Goal: Task Accomplishment & Management: Manage account settings

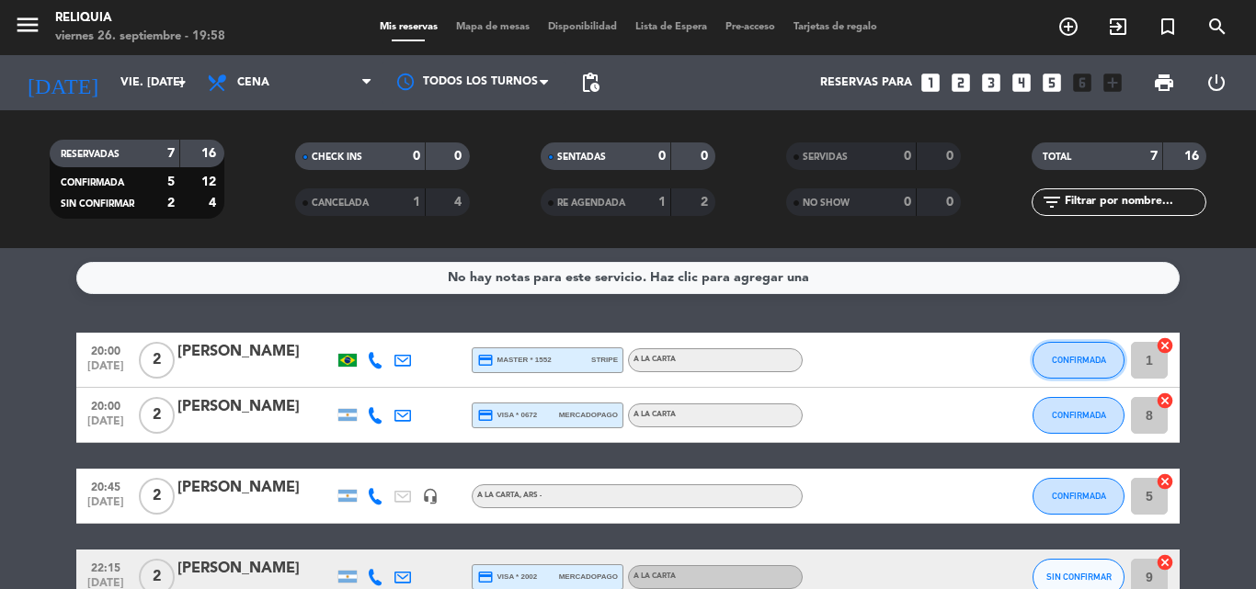
click at [1063, 357] on span "CONFIRMADA" at bounding box center [1079, 360] width 54 height 10
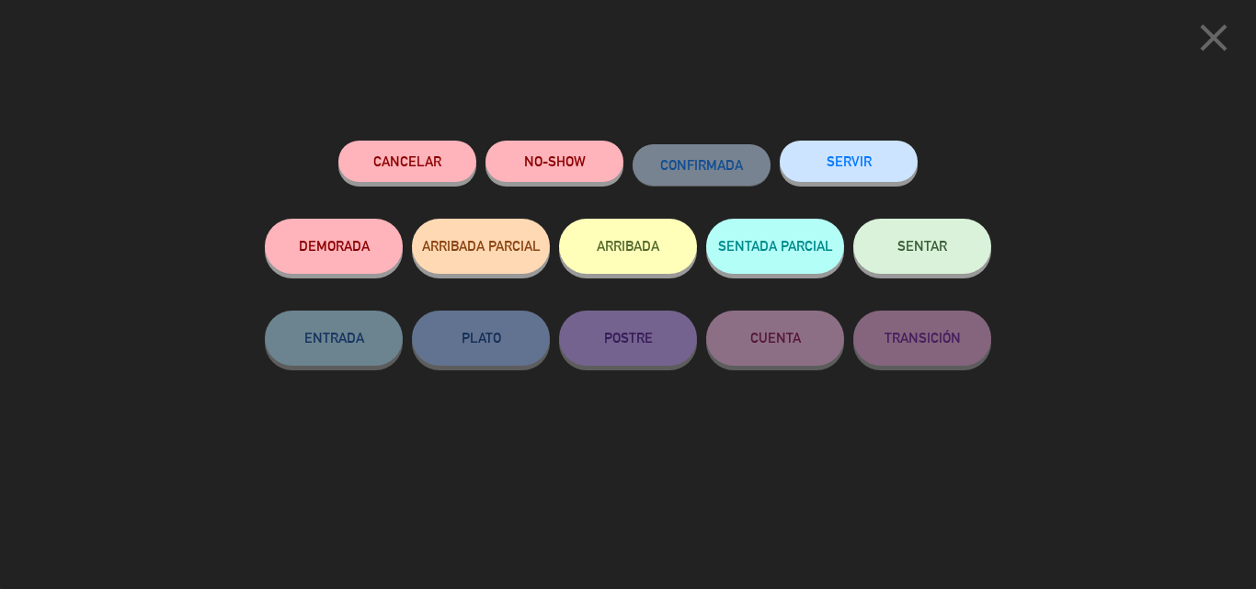
click at [945, 248] on span "SENTAR" at bounding box center [923, 246] width 50 height 16
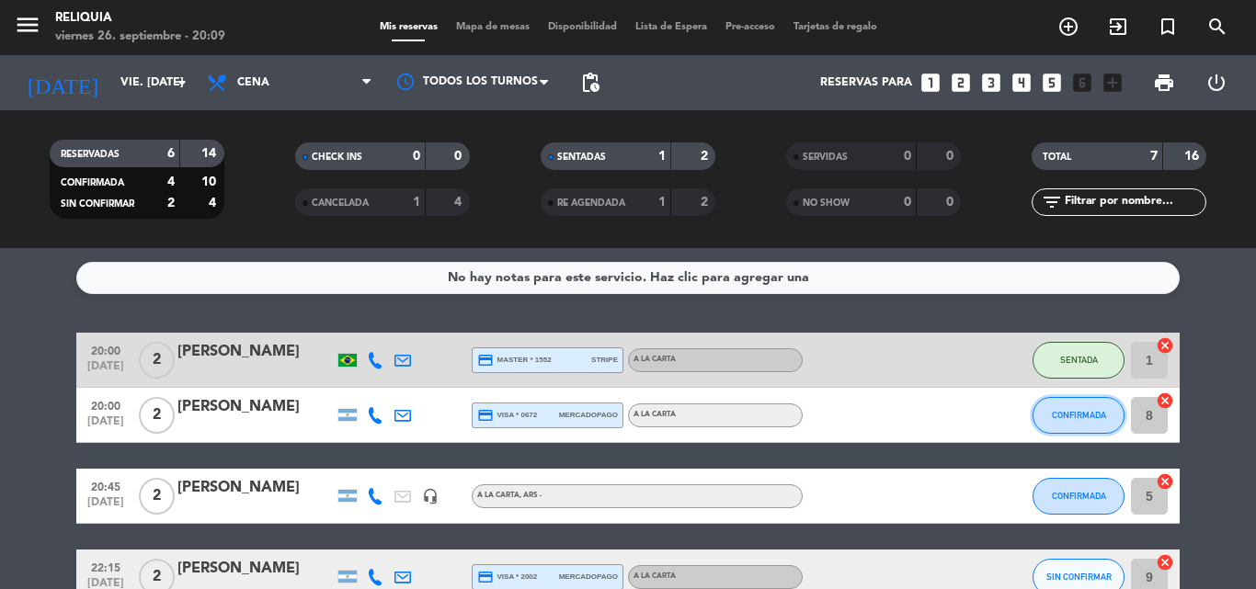
click at [1091, 425] on button "CONFIRMADA" at bounding box center [1079, 415] width 92 height 37
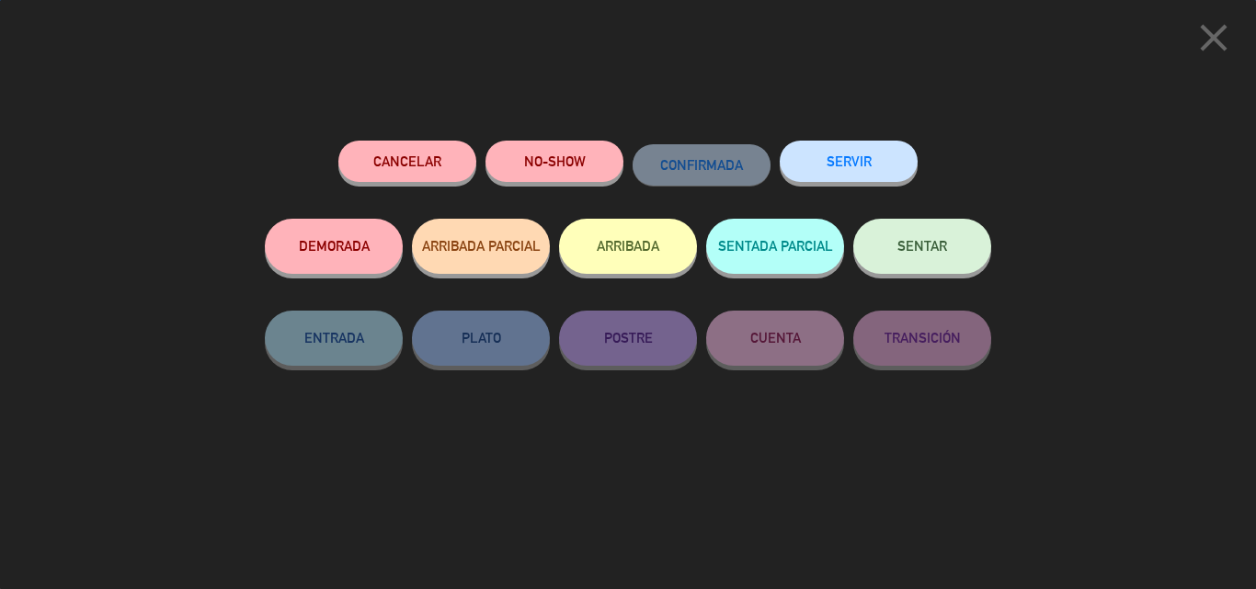
click at [918, 240] on button "SENTAR" at bounding box center [922, 246] width 138 height 55
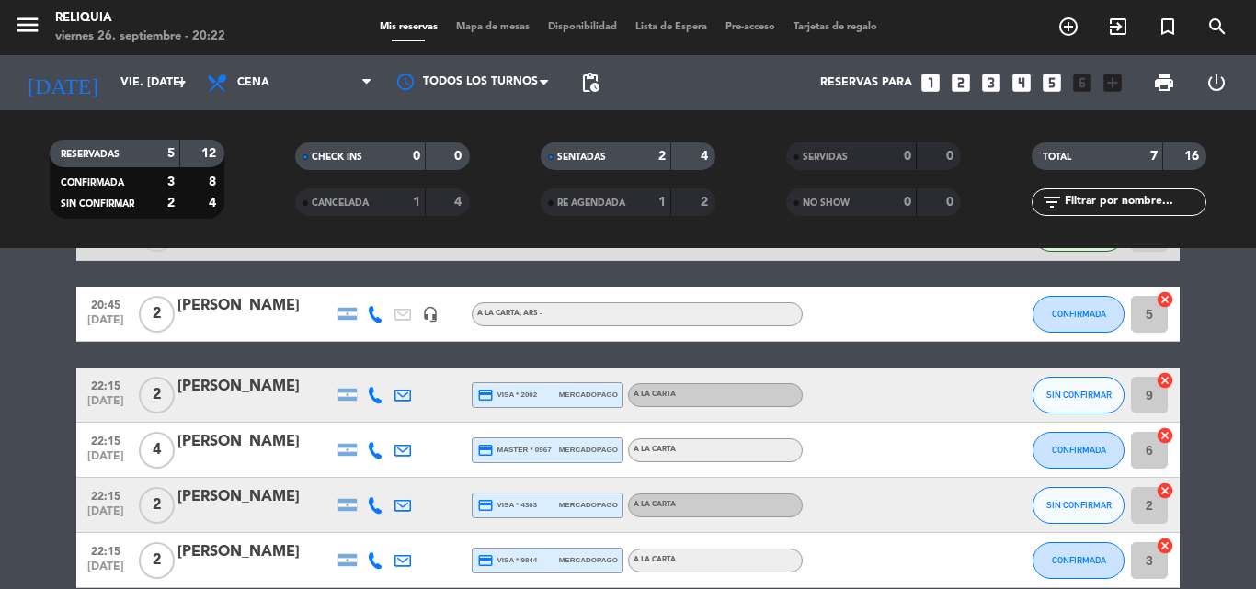
scroll to position [184, 0]
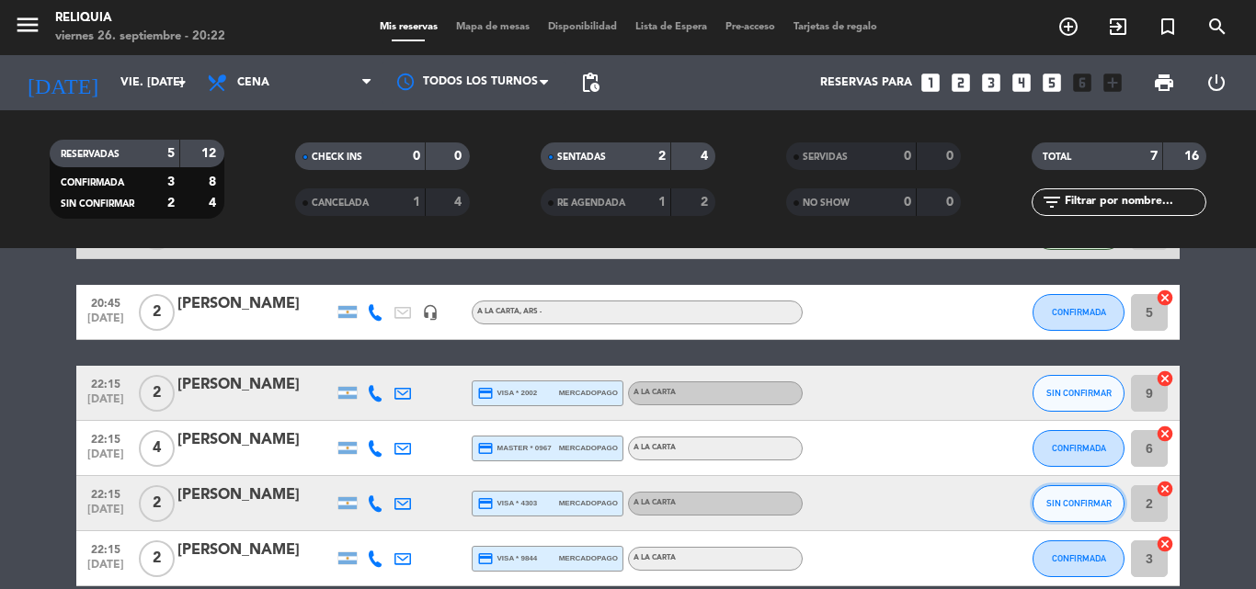
click at [1040, 506] on button "SIN CONFIRMAR" at bounding box center [1079, 504] width 92 height 37
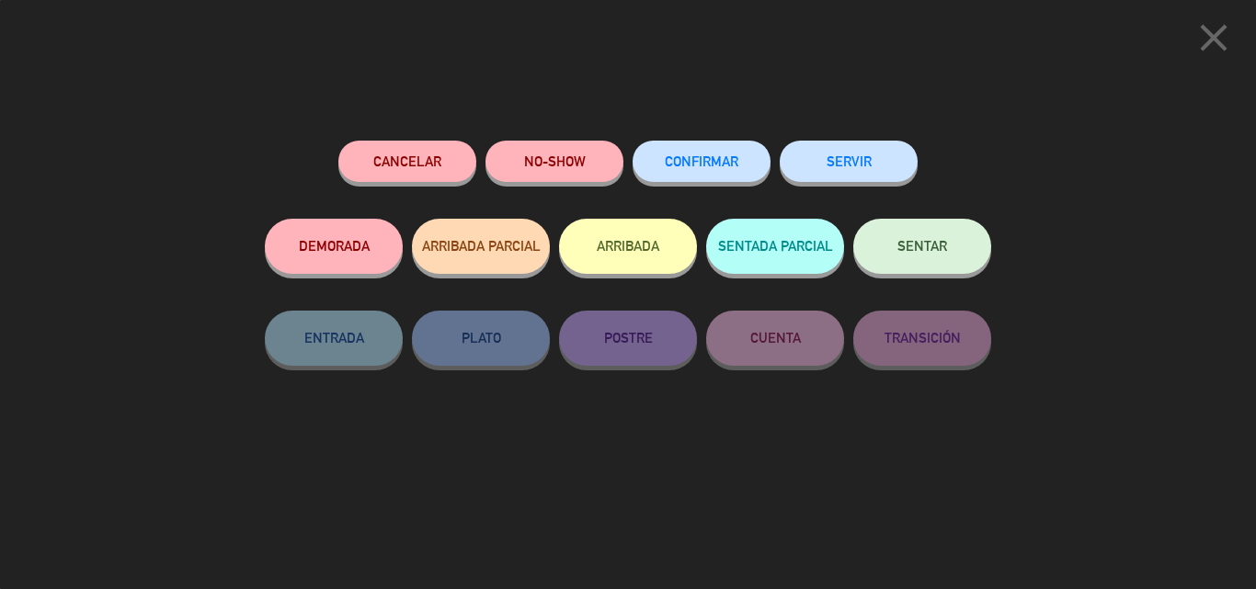
click at [932, 269] on button "SENTAR" at bounding box center [922, 246] width 138 height 55
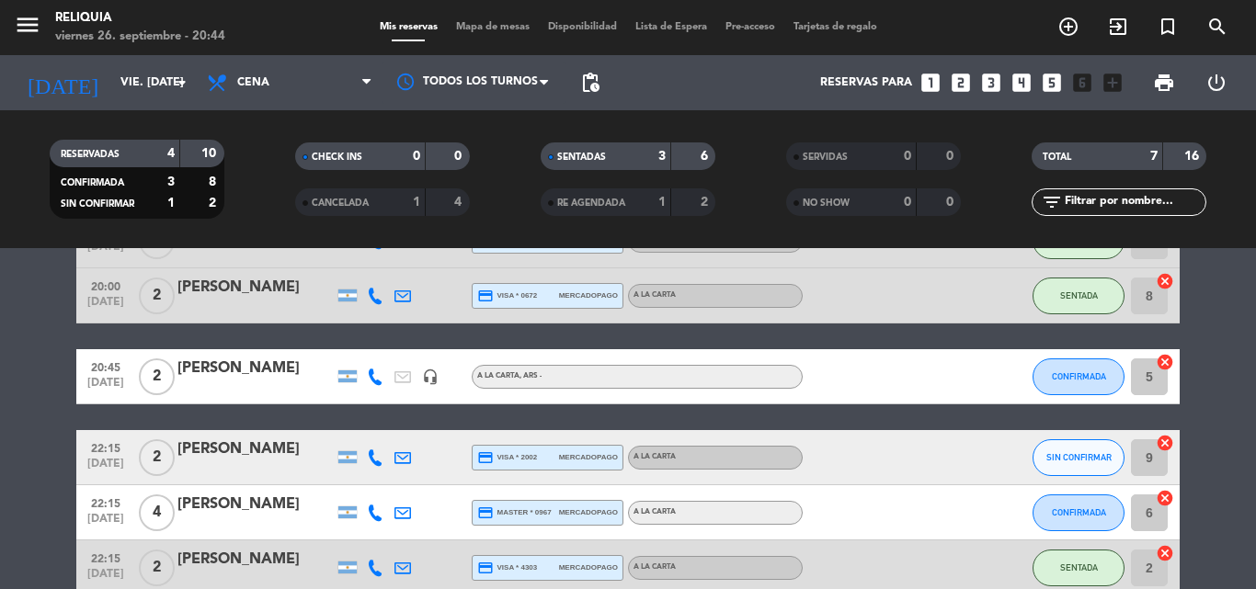
scroll to position [0, 0]
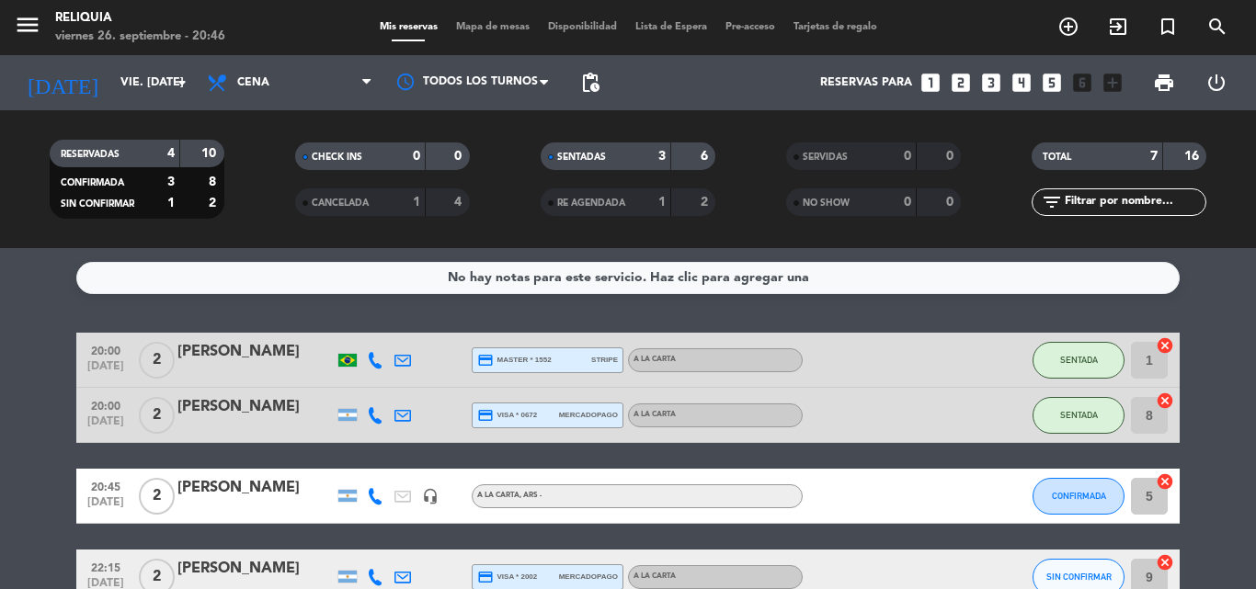
click at [963, 75] on icon "looks_two" at bounding box center [961, 83] width 24 height 24
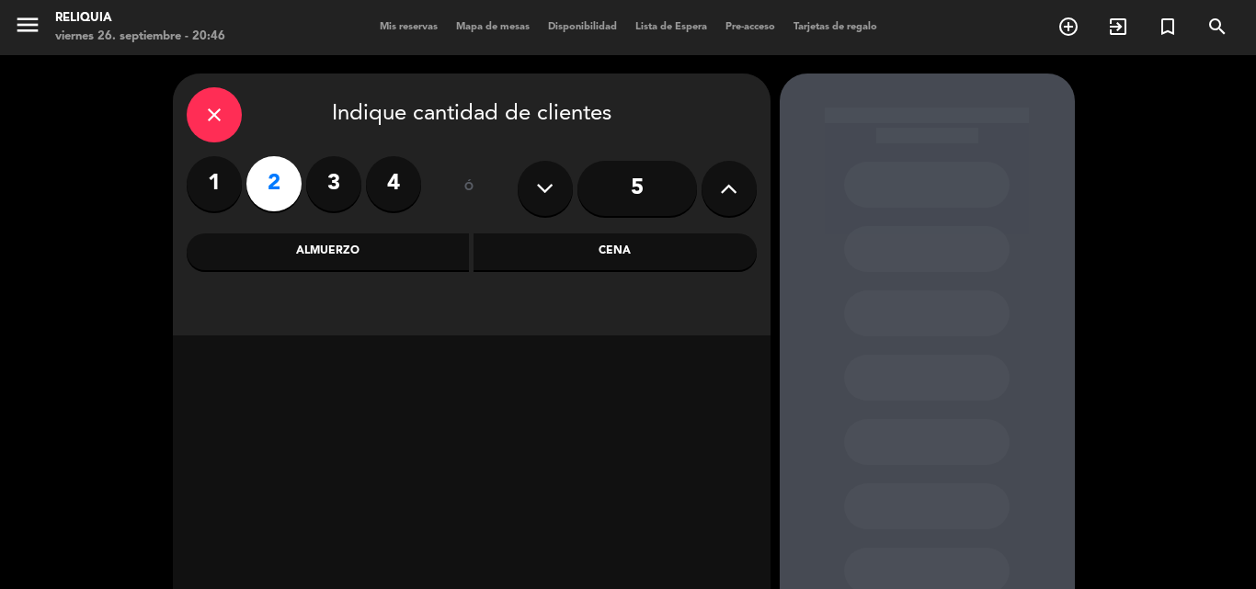
click at [559, 253] on div "Cena" at bounding box center [615, 252] width 283 height 37
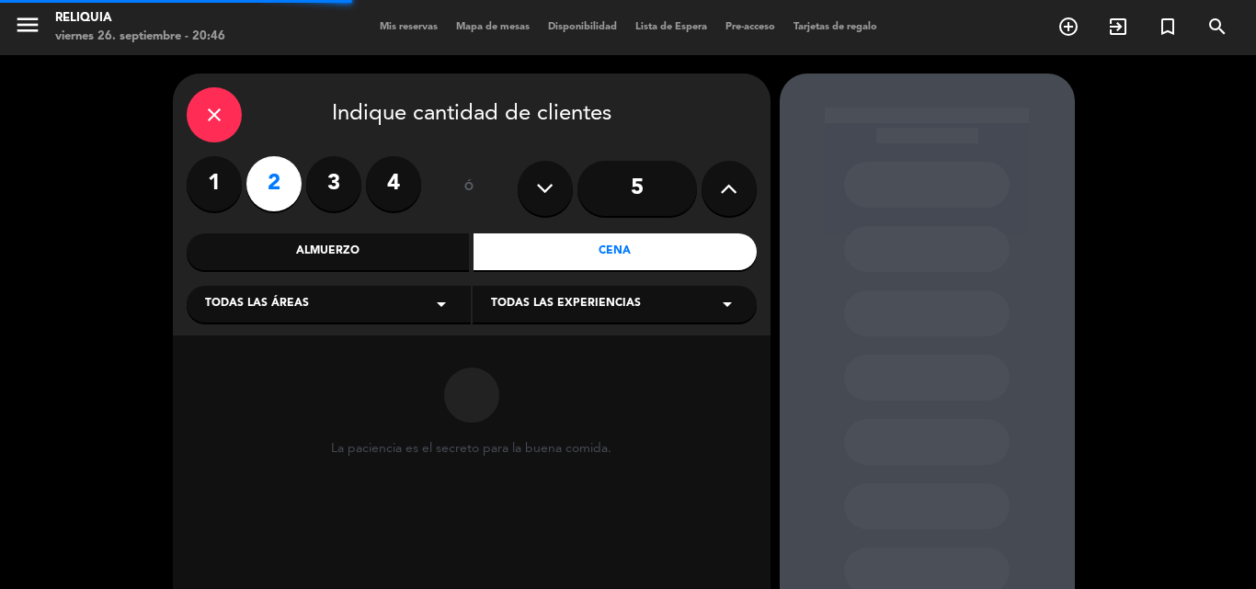
drag, startPoint x: 389, startPoint y: 298, endPoint x: 385, endPoint y: 319, distance: 21.5
click at [395, 300] on div "Todas las áreas arrow_drop_down" at bounding box center [329, 304] width 284 height 37
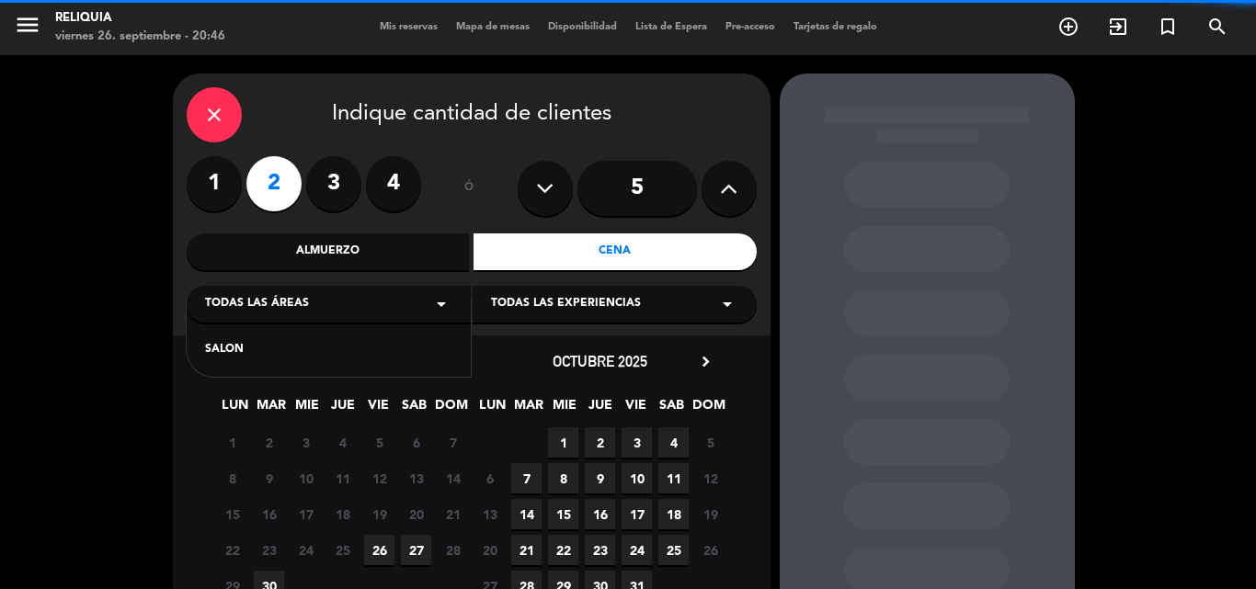
click at [361, 341] on div "SALON" at bounding box center [329, 339] width 284 height 78
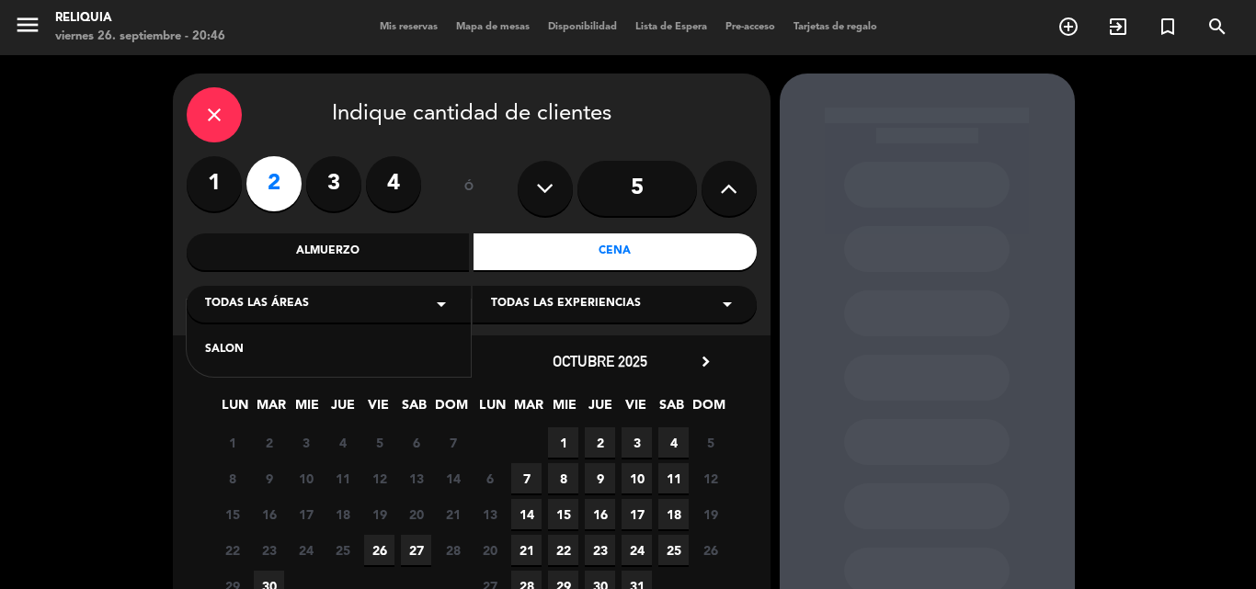
click at [375, 355] on div "SALON" at bounding box center [328, 350] width 247 height 18
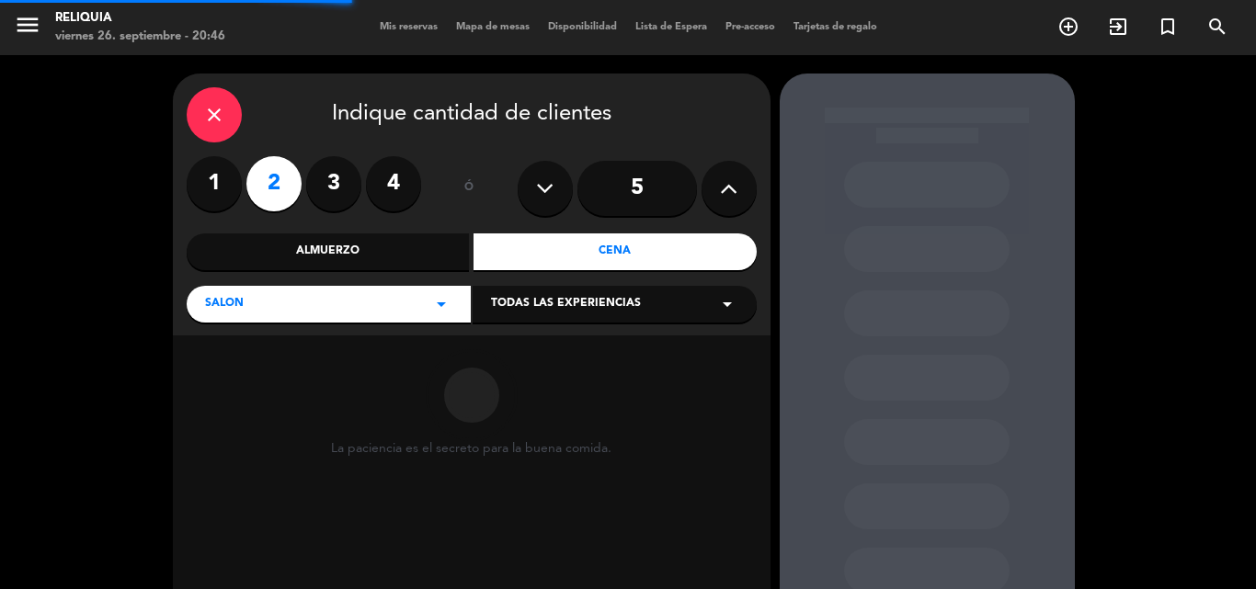
click at [596, 294] on div "Todas las experiencias arrow_drop_down" at bounding box center [615, 304] width 284 height 37
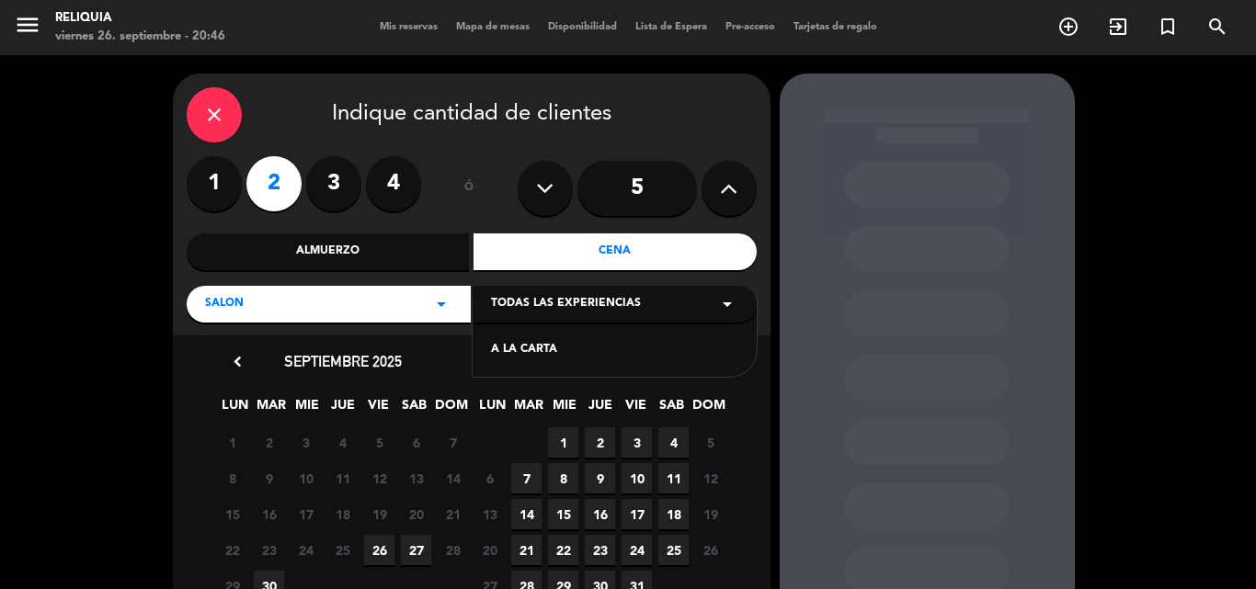
click at [568, 351] on div "A LA CARTA" at bounding box center [614, 350] width 247 height 18
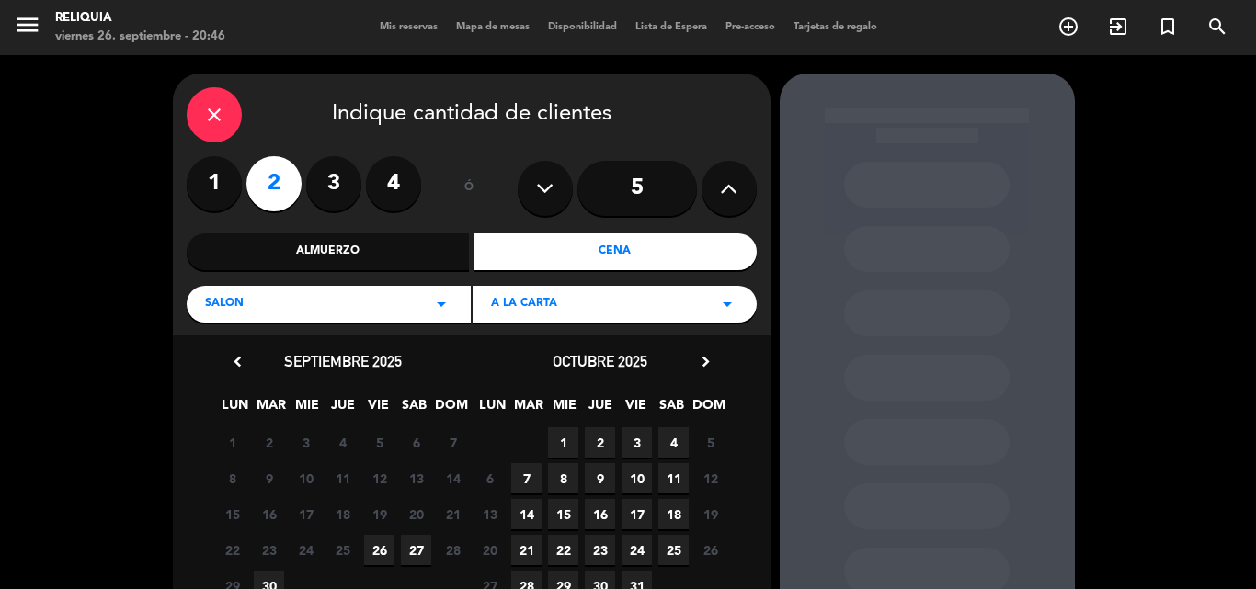
click at [375, 538] on span "26" at bounding box center [379, 550] width 30 height 30
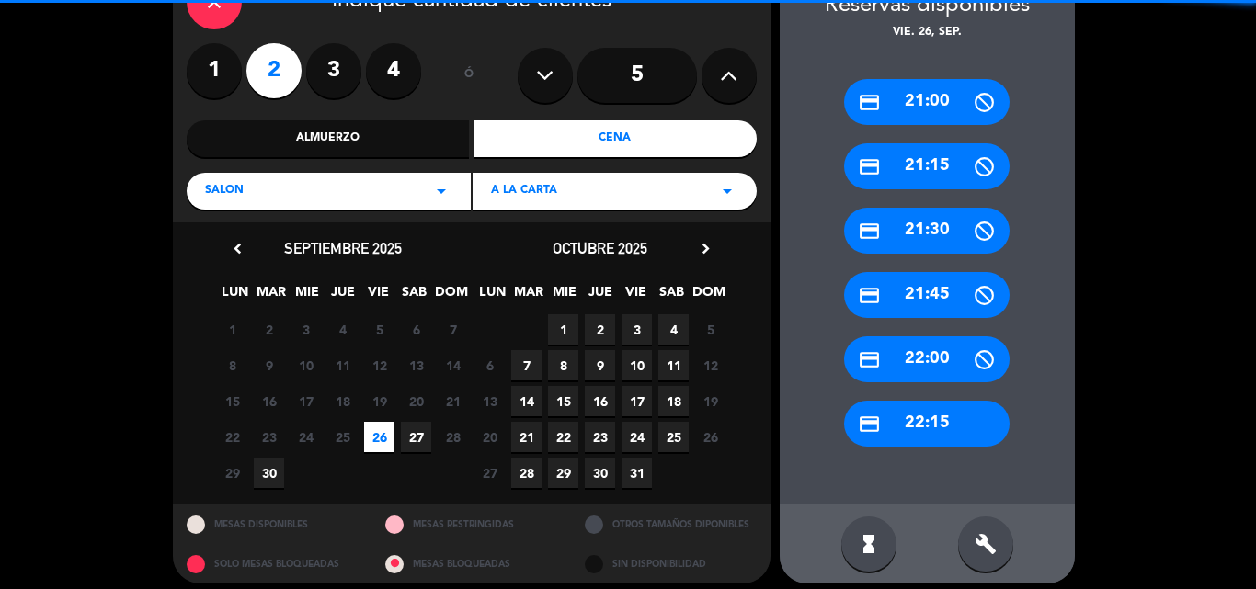
scroll to position [125, 0]
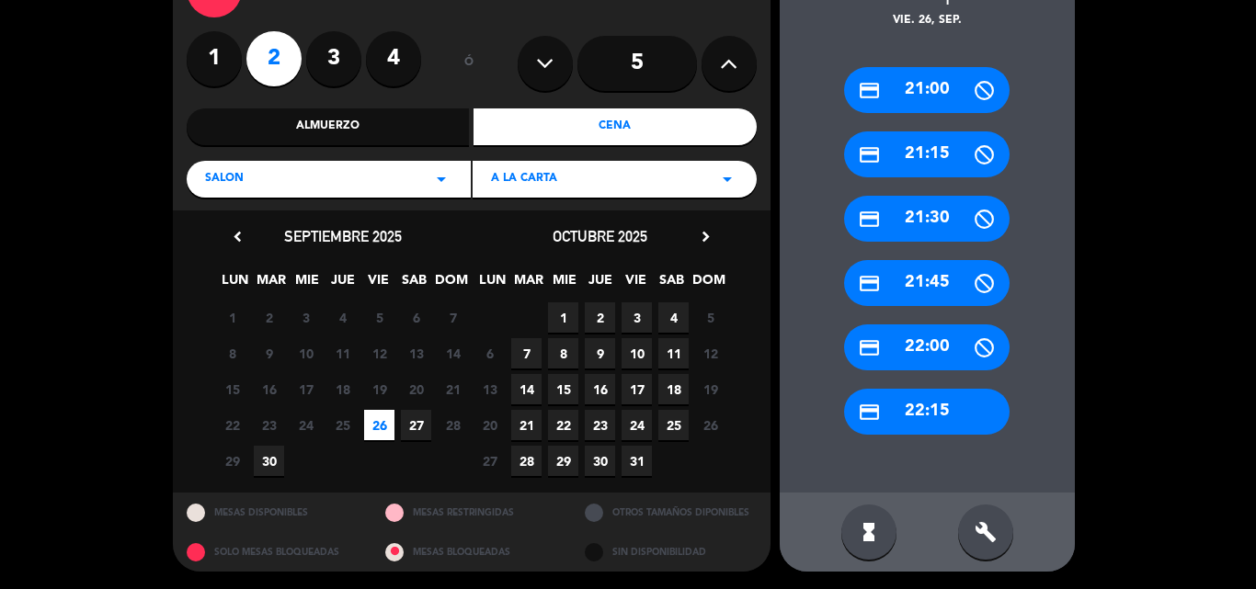
click at [891, 242] on div "credit_card 21:00 credit_card 21:15 credit_card 21:30 credit_card 21:45 credit_…" at bounding box center [927, 261] width 295 height 463
click at [882, 220] on div "credit_card 21:30" at bounding box center [927, 219] width 166 height 46
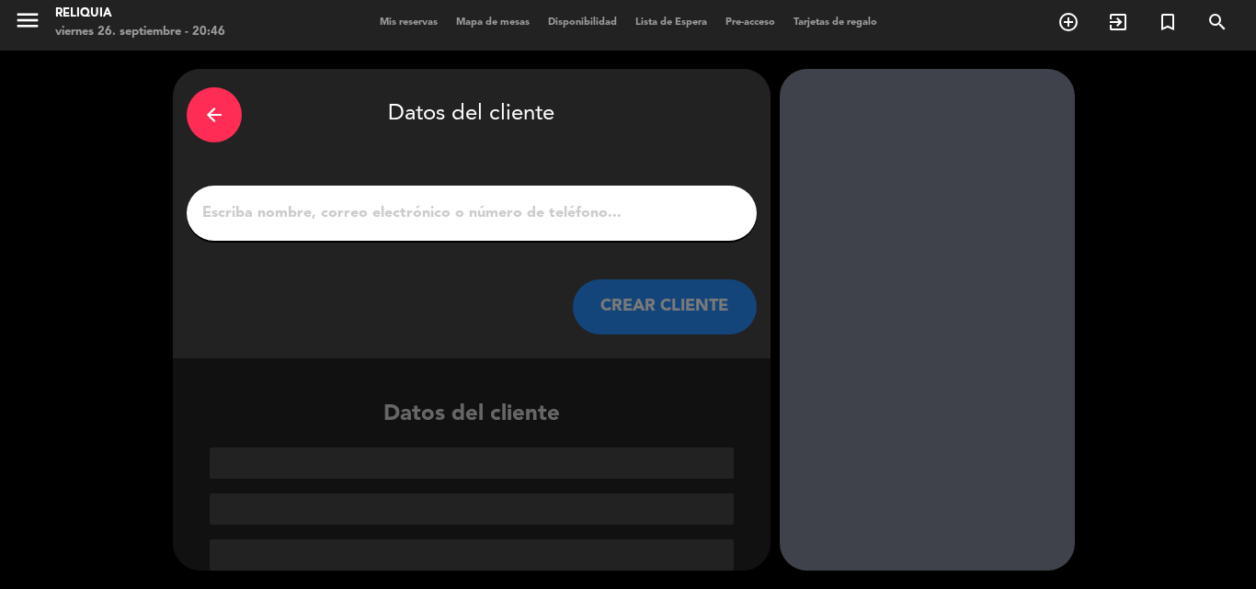
click at [360, 199] on div at bounding box center [472, 213] width 570 height 55
click at [278, 209] on input "1" at bounding box center [471, 213] width 543 height 26
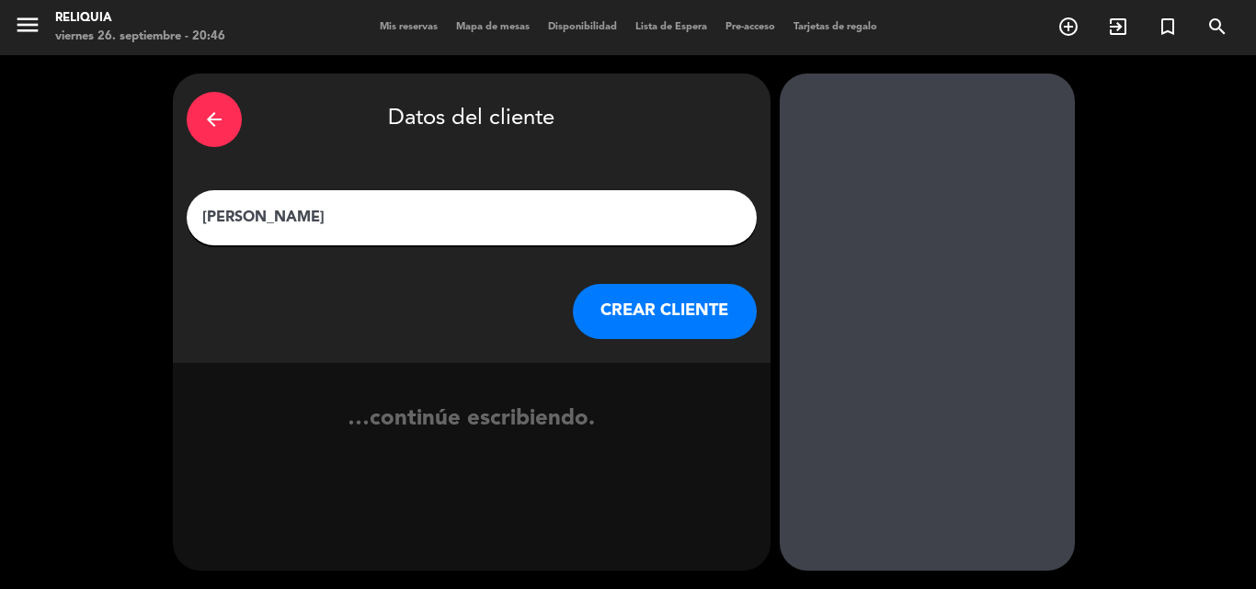
type input "[PERSON_NAME]"
click at [657, 291] on button "CREAR CLIENTE" at bounding box center [665, 311] width 184 height 55
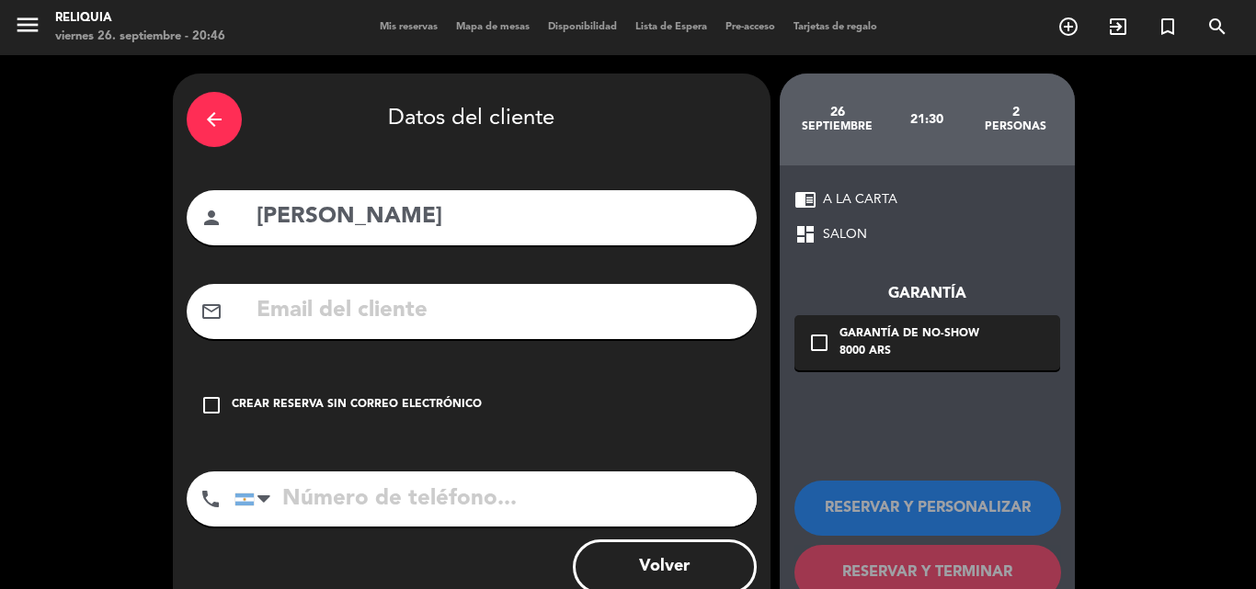
click at [208, 412] on icon "check_box_outline_blank" at bounding box center [211, 406] width 22 height 22
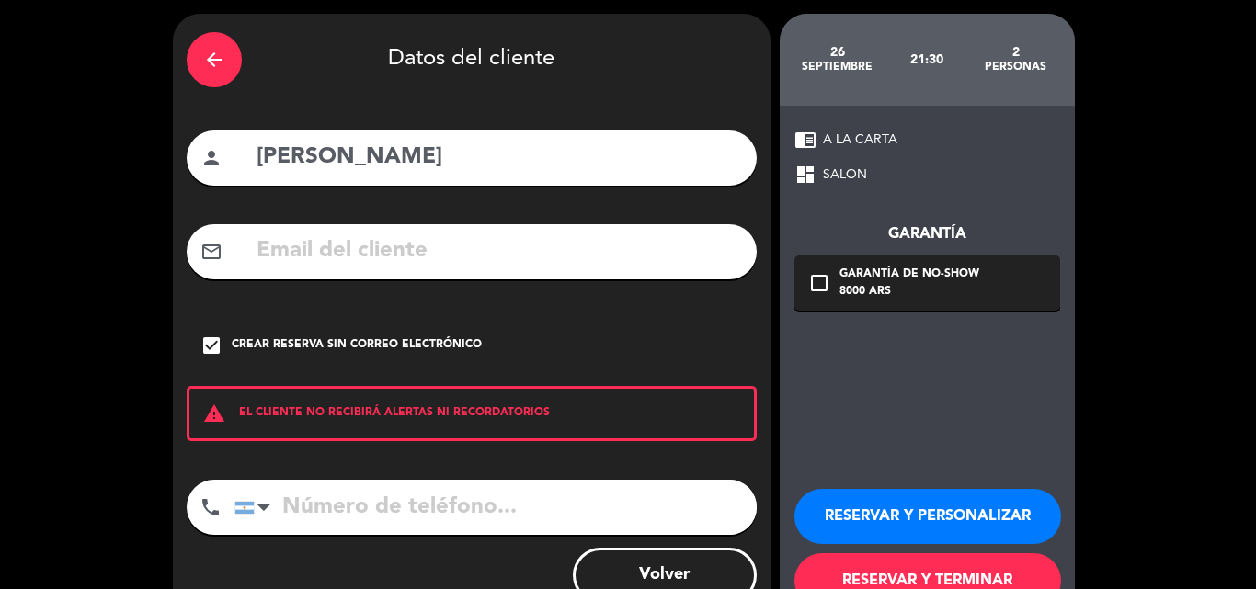
scroll to position [120, 0]
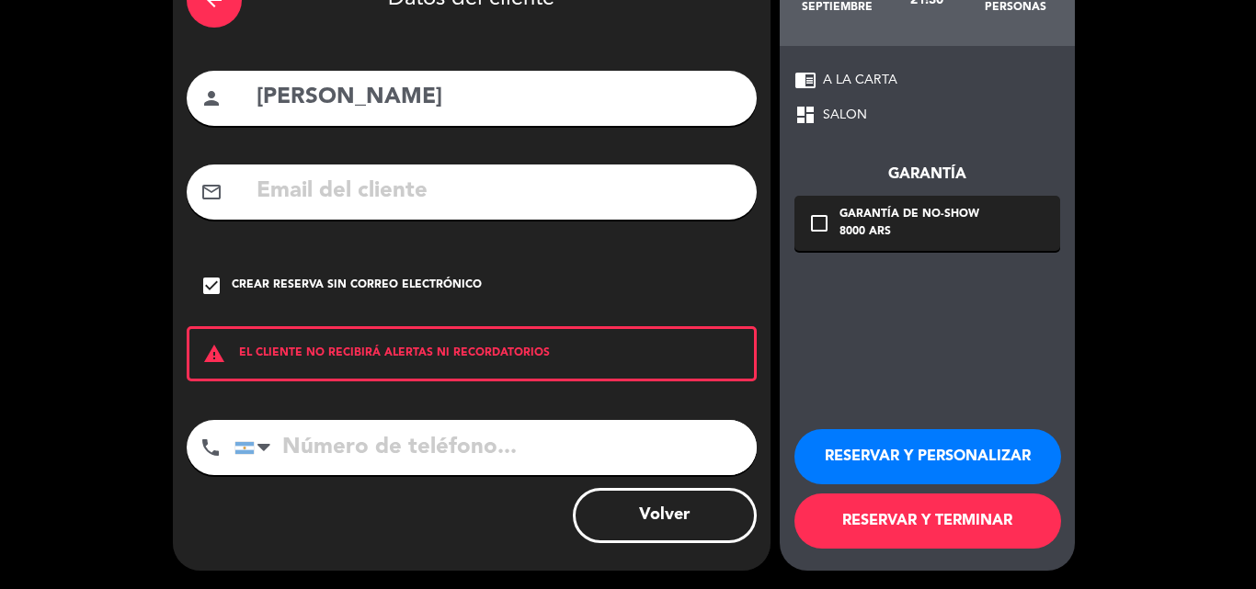
click at [859, 531] on button "RESERVAR Y TERMINAR" at bounding box center [928, 521] width 267 height 55
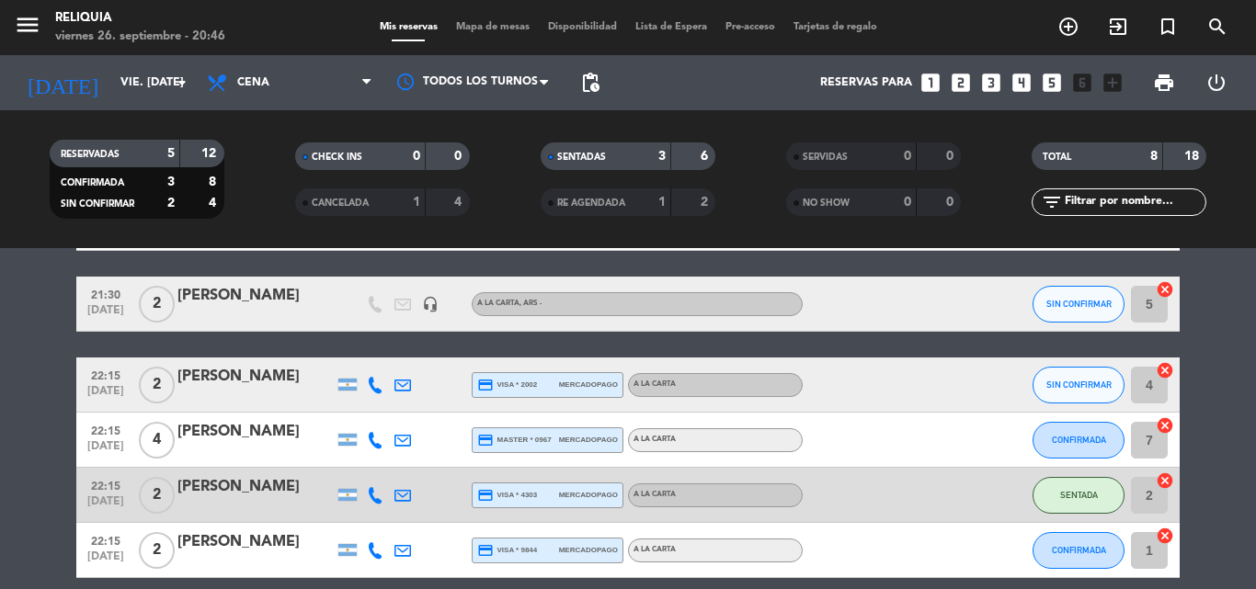
scroll to position [276, 0]
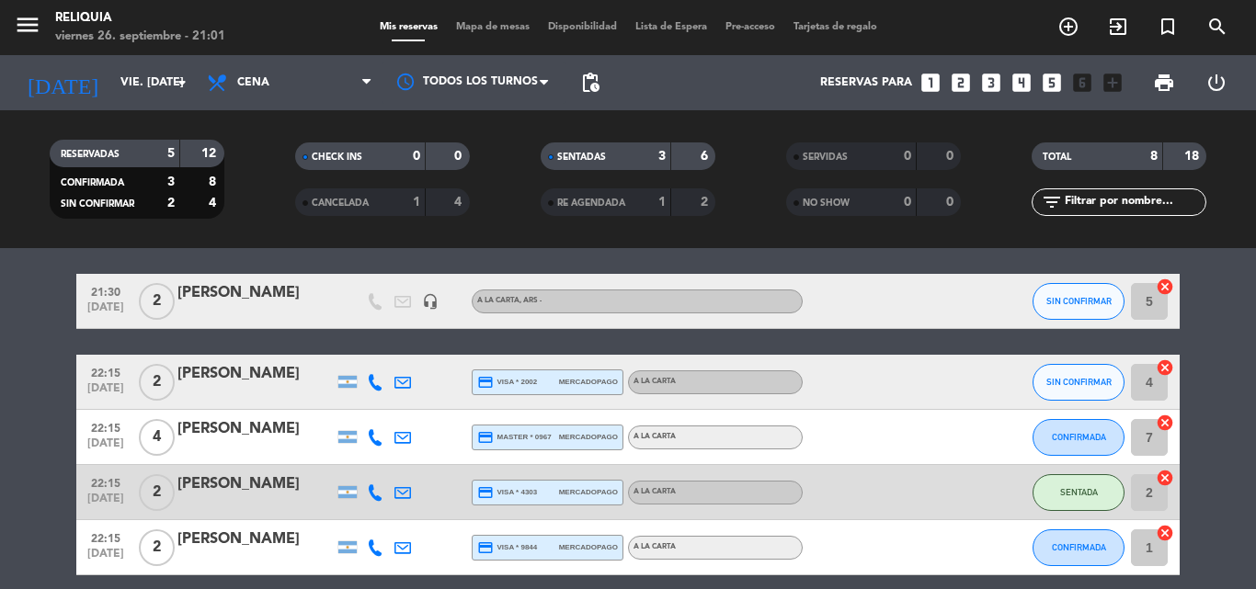
click at [0, 247] on div "RESERVADAS 5 12 CONFIRMADA 3 8 SIN CONFIRMAR 2 4 CHECK INS 0 0 CANCELADA 1 4 SE…" at bounding box center [628, 179] width 1256 height 138
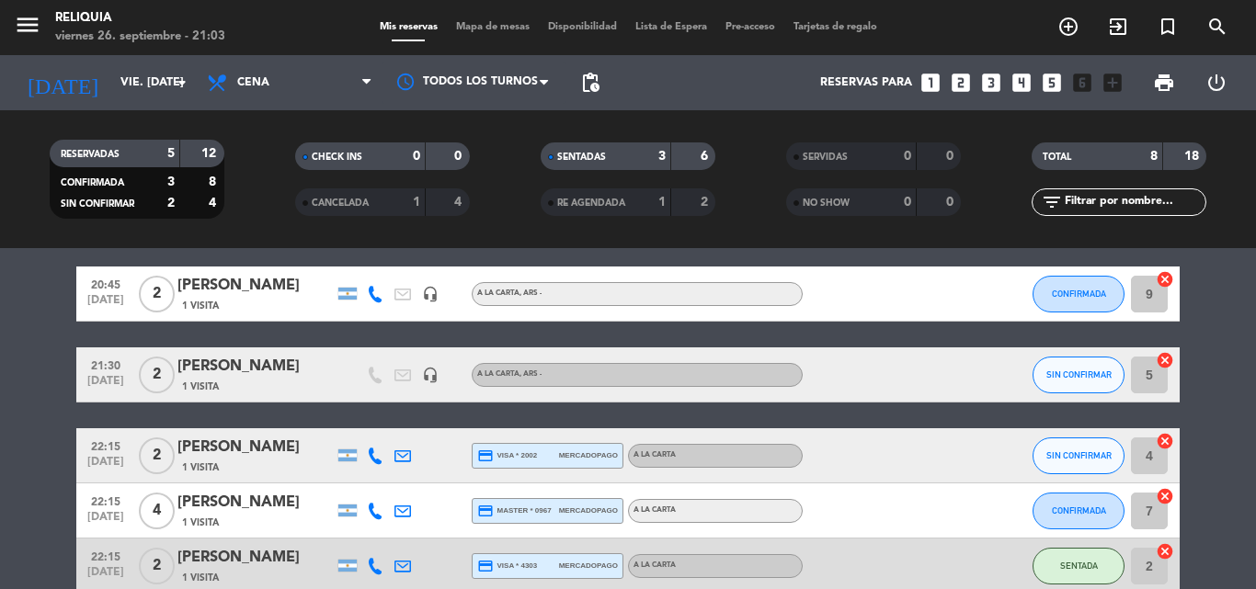
scroll to position [170, 0]
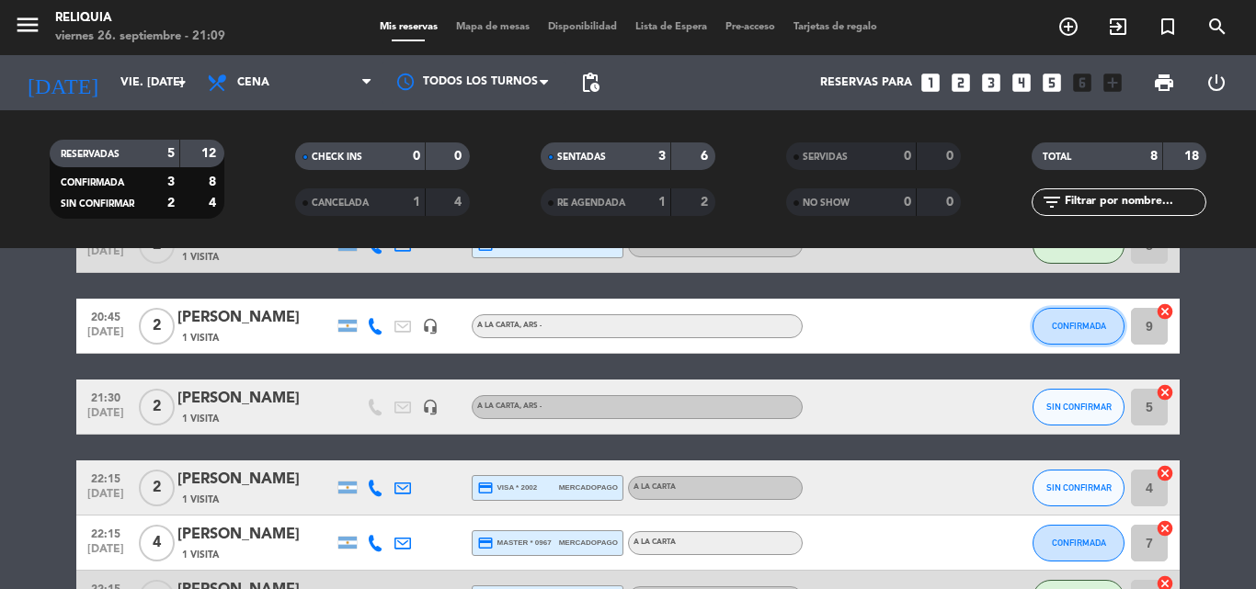
click at [1087, 315] on button "CONFIRMADA" at bounding box center [1079, 326] width 92 height 37
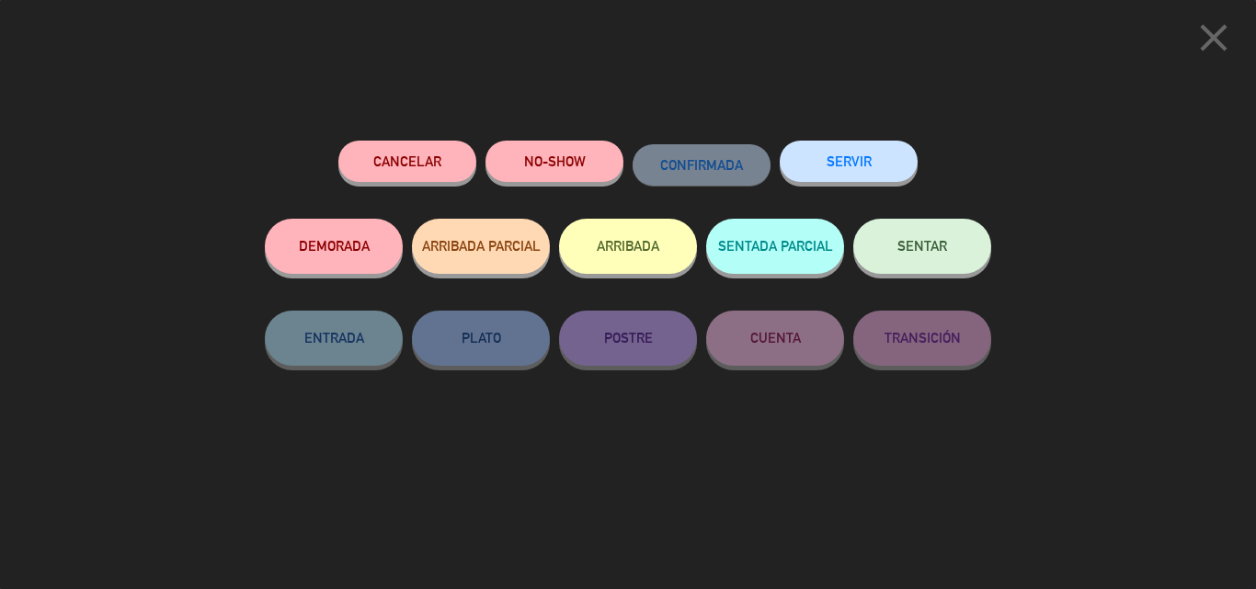
click at [924, 248] on span "SENTAR" at bounding box center [923, 246] width 50 height 16
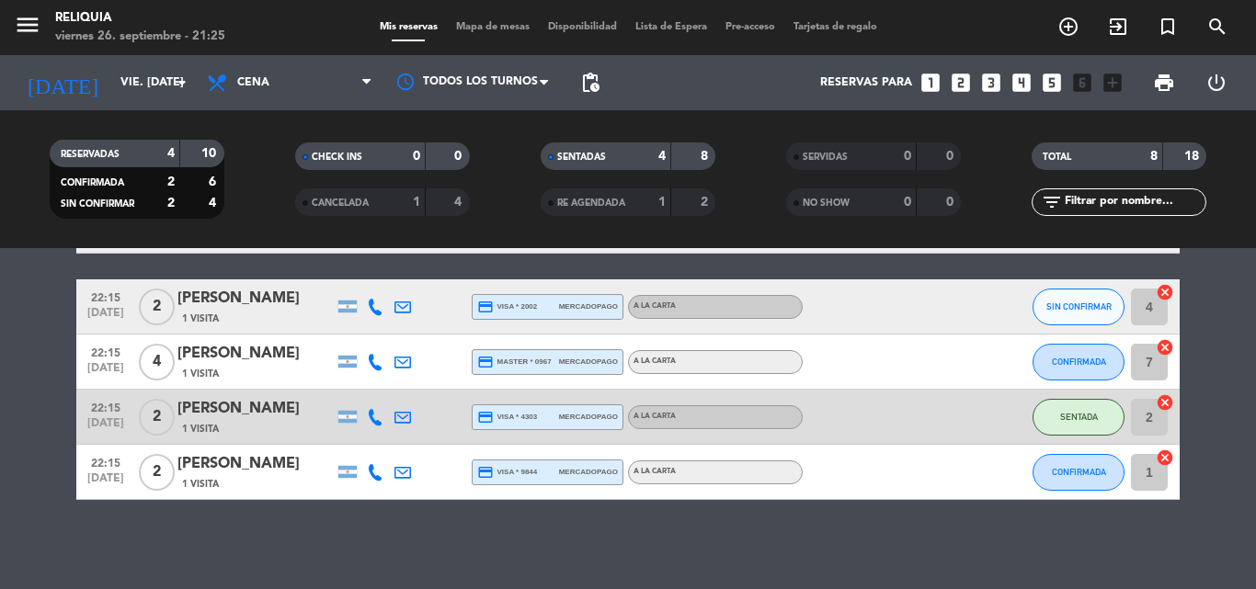
scroll to position [354, 0]
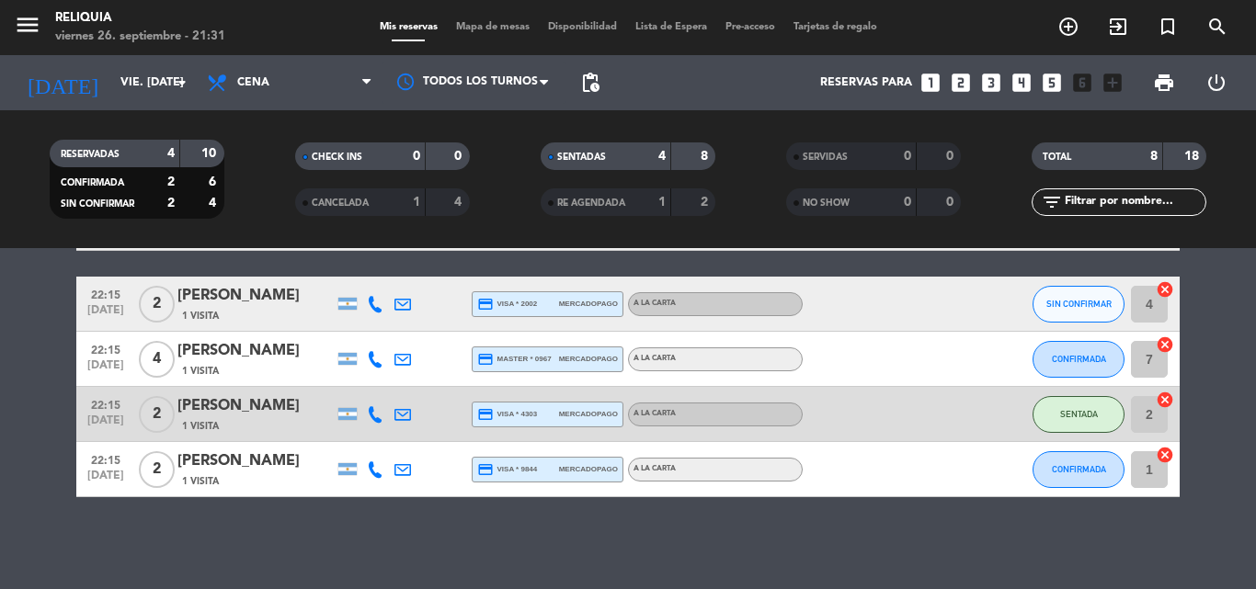
click at [963, 79] on icon "looks_two" at bounding box center [961, 83] width 24 height 24
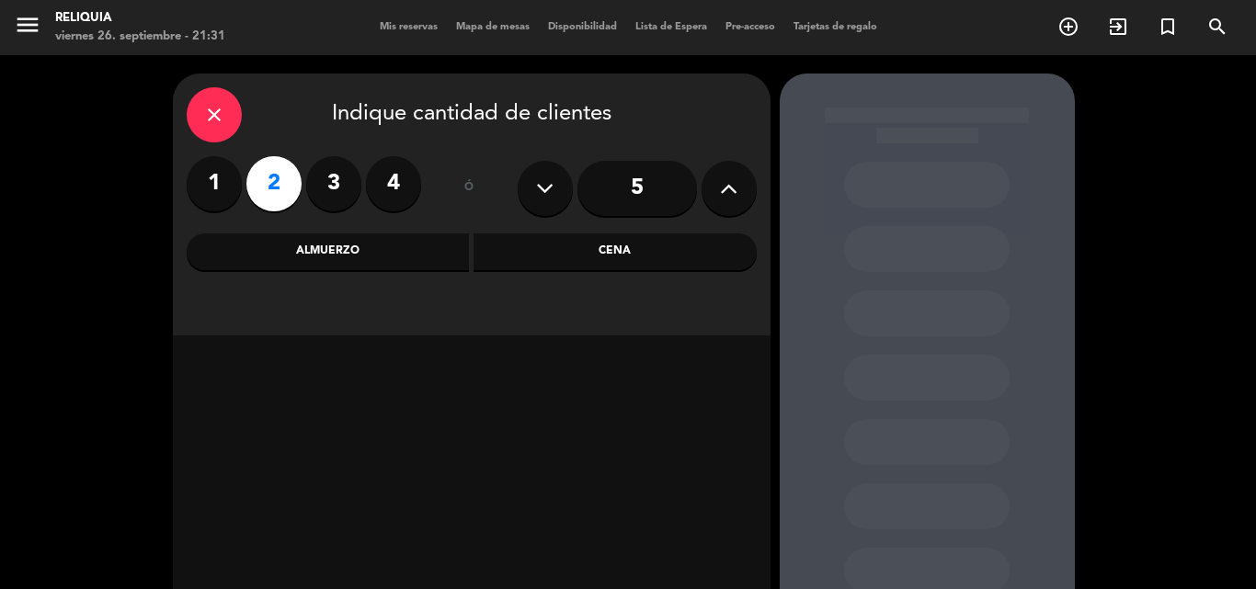
click at [646, 257] on div "Cena" at bounding box center [615, 252] width 283 height 37
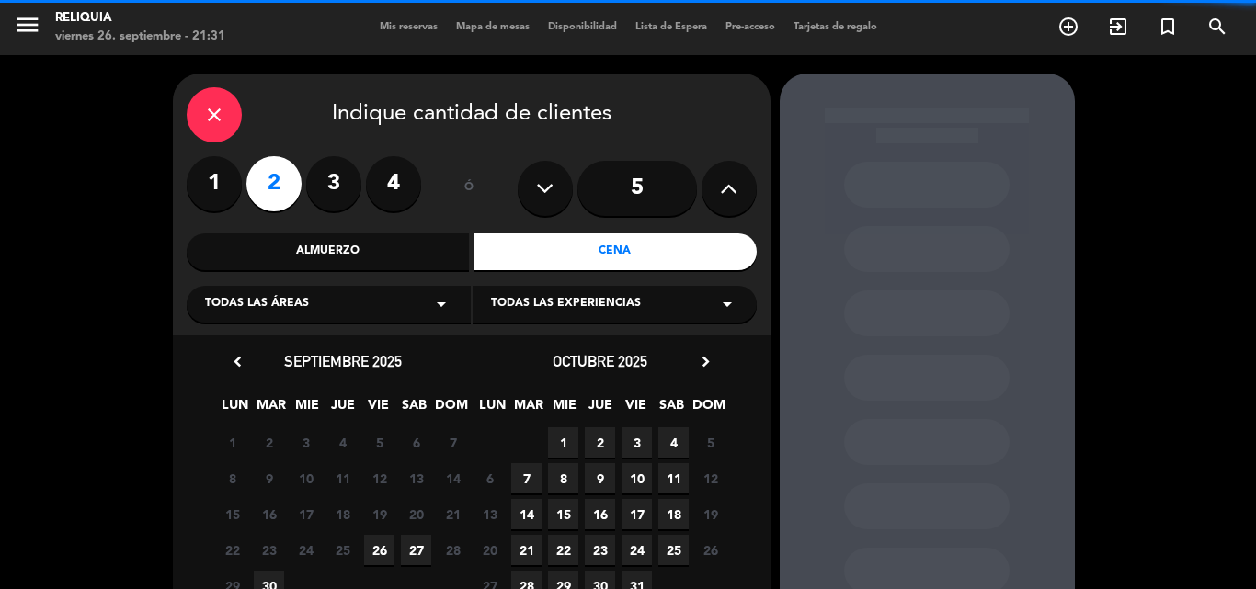
click at [318, 310] on div "Todas las áreas arrow_drop_down" at bounding box center [329, 304] width 284 height 37
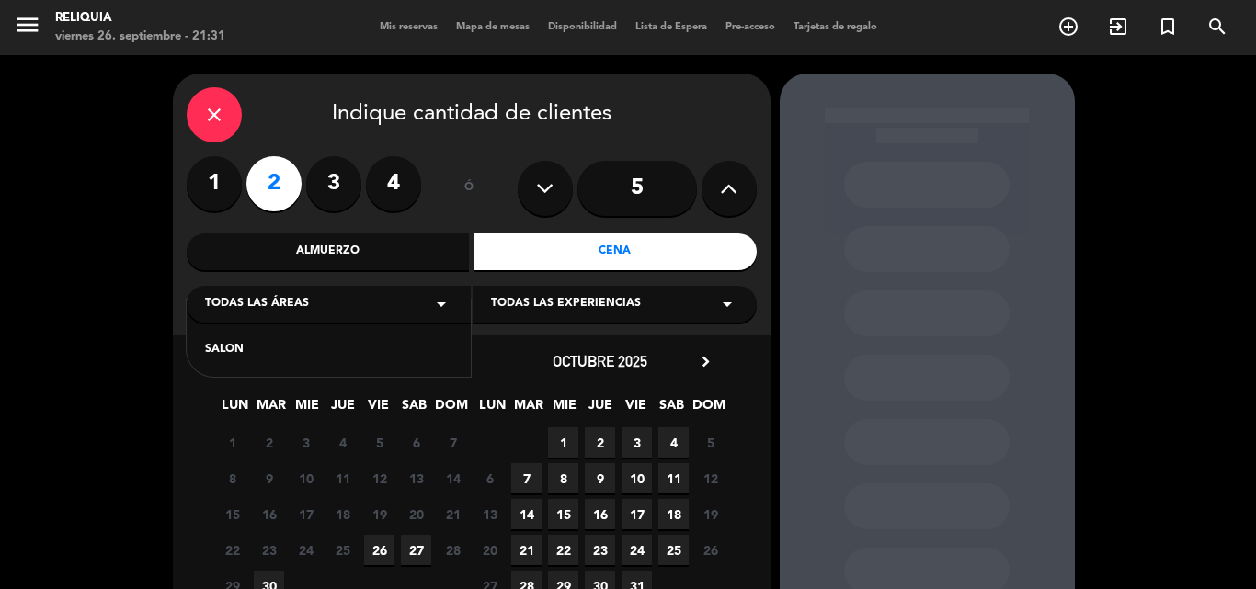
click at [290, 360] on div "SALON" at bounding box center [329, 339] width 284 height 78
click at [367, 351] on div "SALON" at bounding box center [328, 350] width 247 height 18
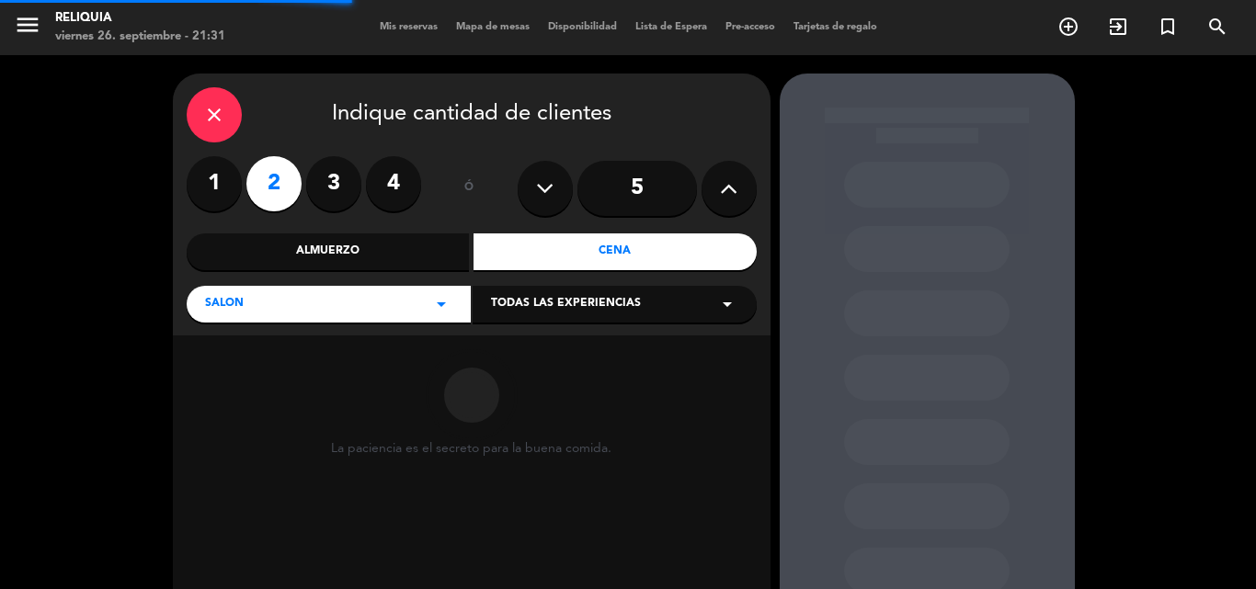
click at [560, 295] on div "Todas las experiencias arrow_drop_down" at bounding box center [615, 304] width 284 height 37
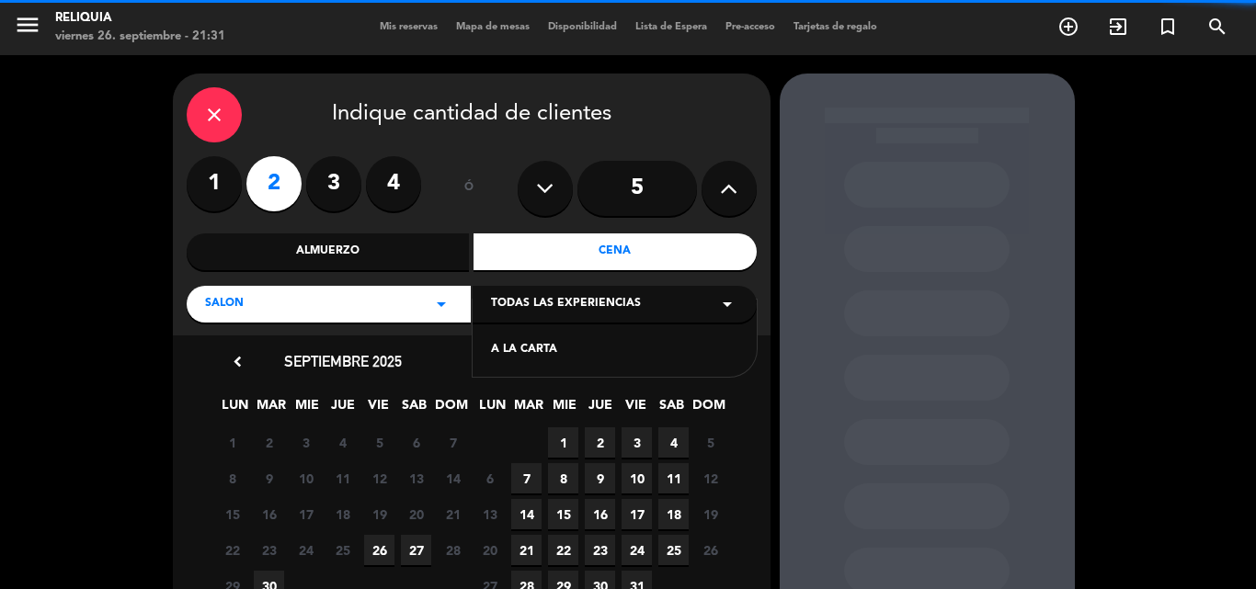
click at [565, 345] on div "A LA CARTA" at bounding box center [614, 350] width 247 height 18
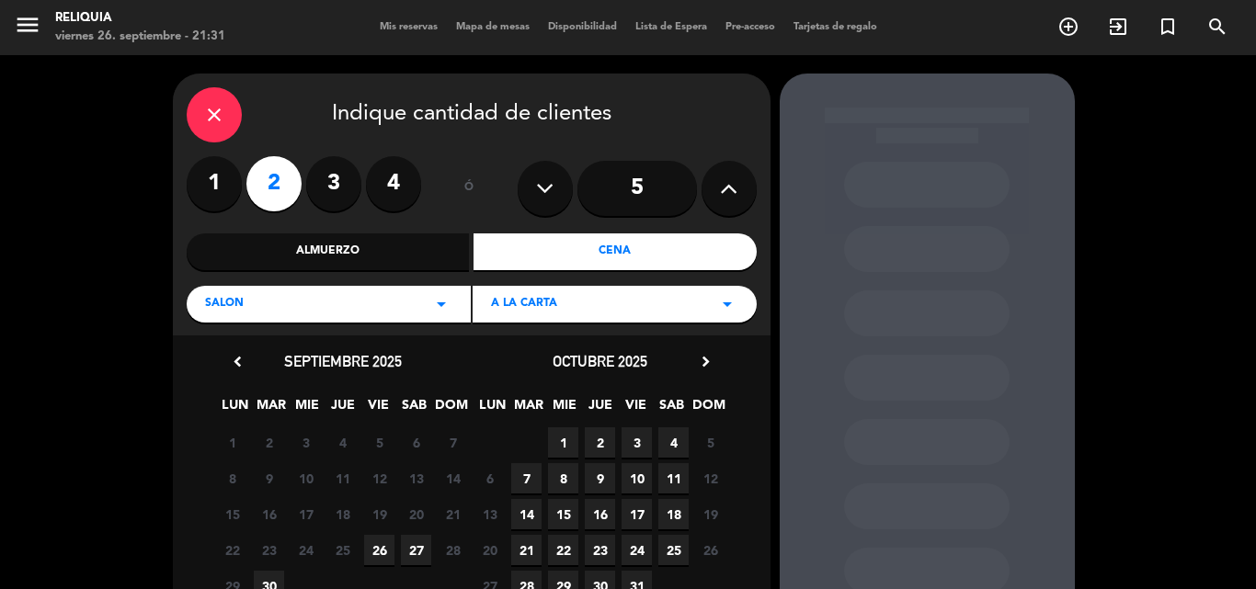
click at [383, 543] on span "26" at bounding box center [379, 550] width 30 height 30
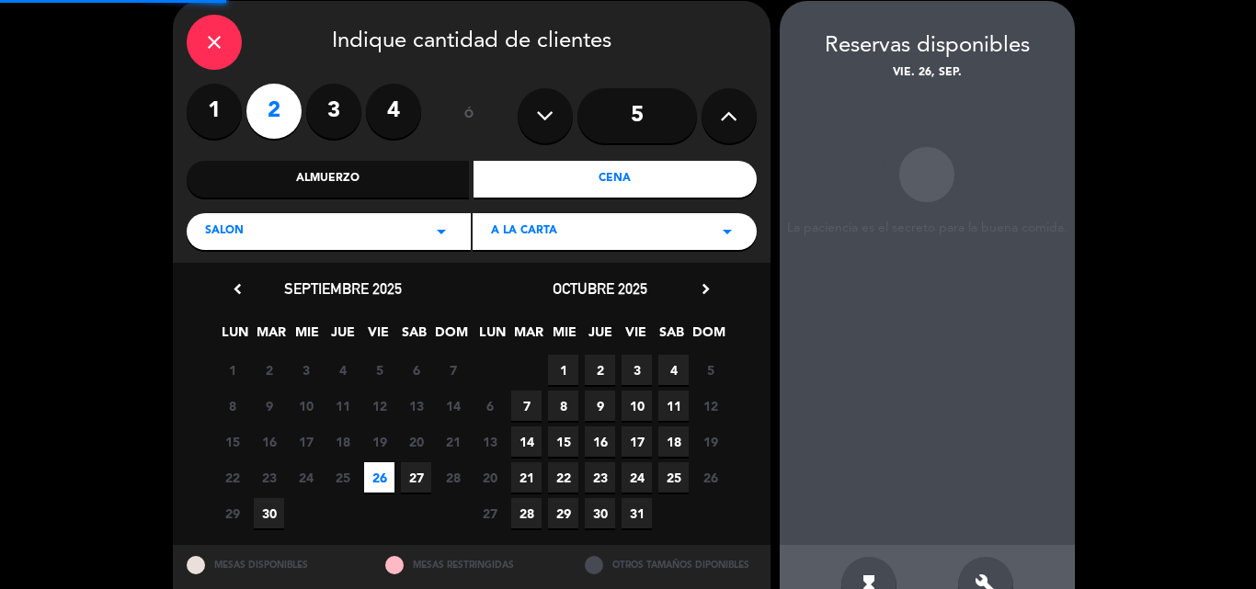
scroll to position [74, 0]
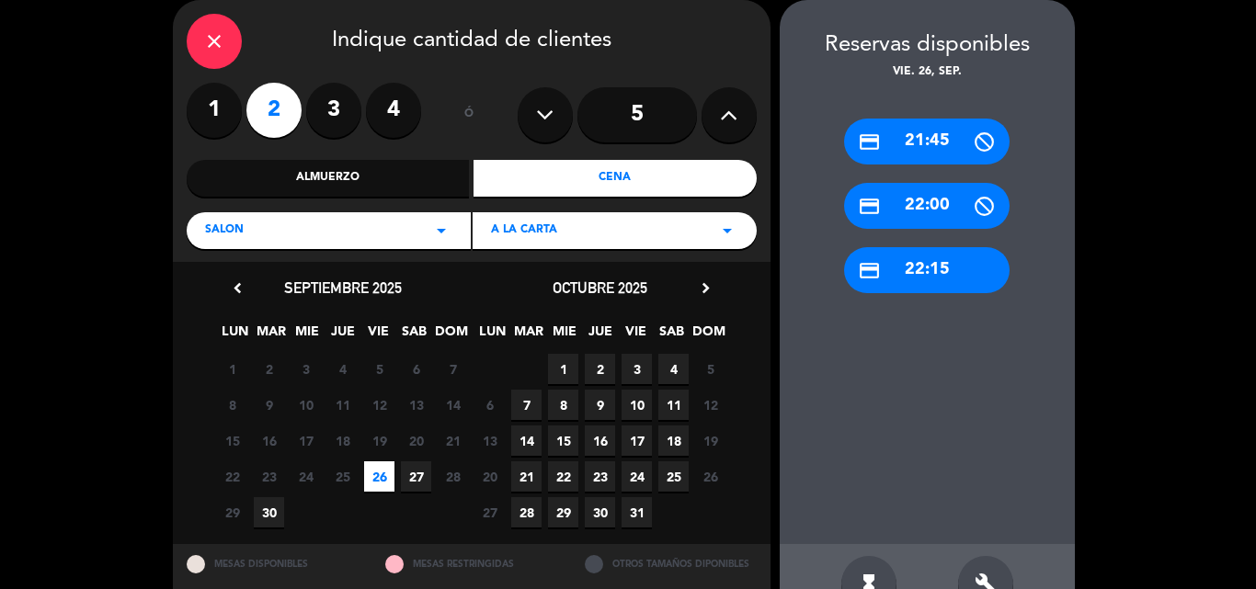
click at [902, 207] on div "credit_card 22:00" at bounding box center [927, 206] width 166 height 46
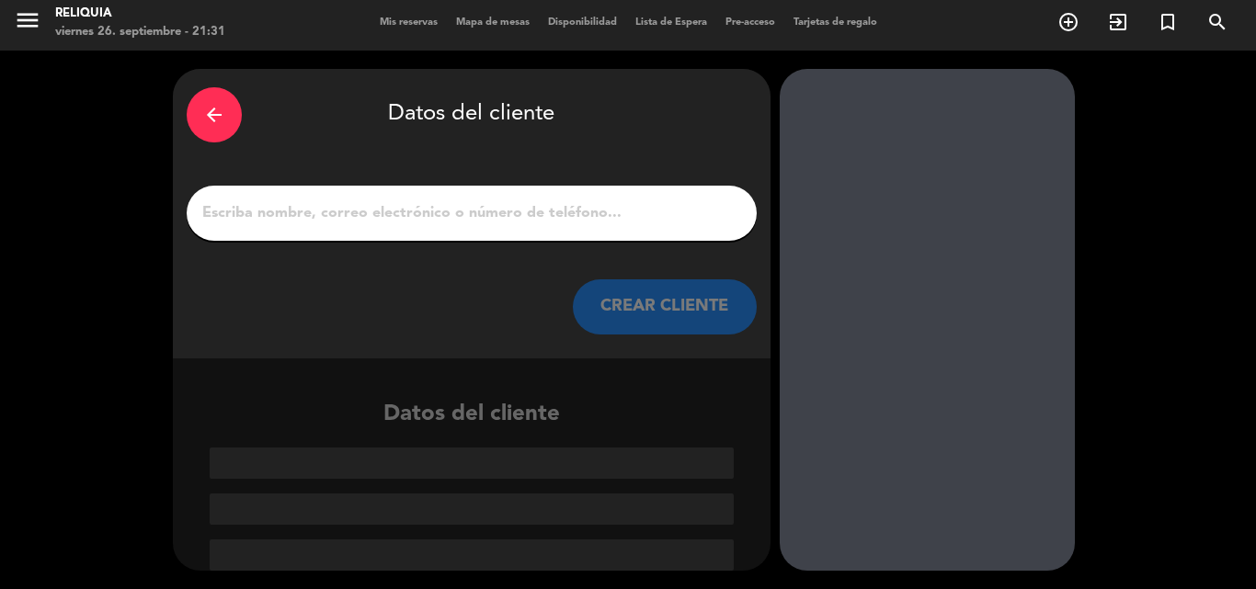
scroll to position [5, 0]
click at [625, 191] on div at bounding box center [472, 213] width 570 height 55
click at [502, 204] on input "1" at bounding box center [471, 213] width 543 height 26
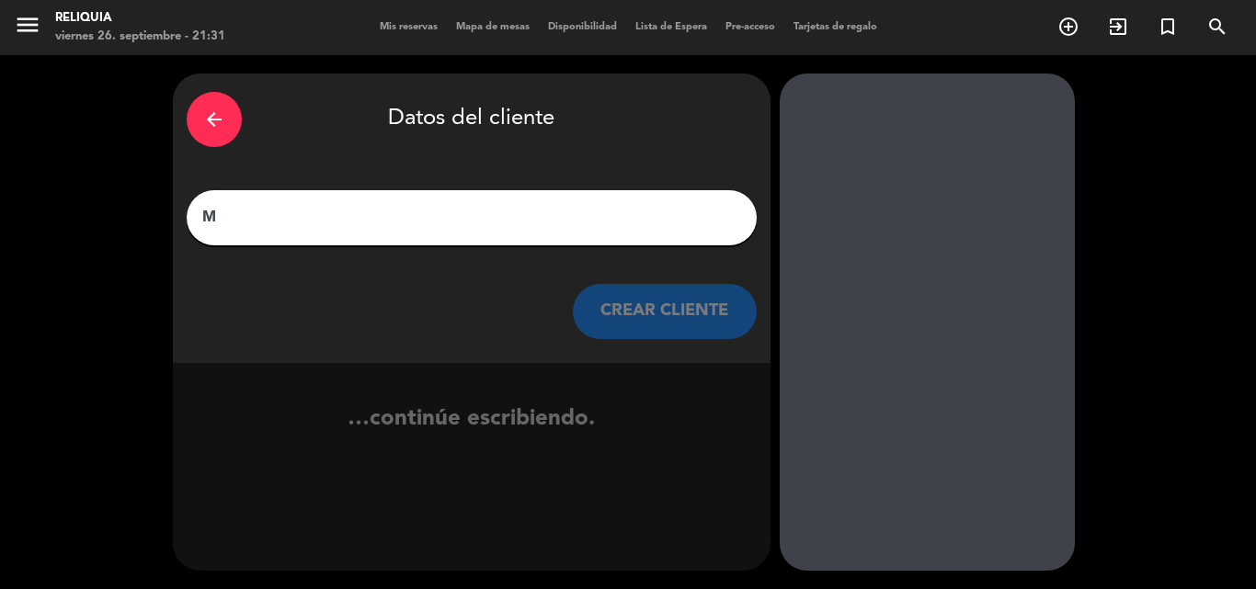
scroll to position [0, 0]
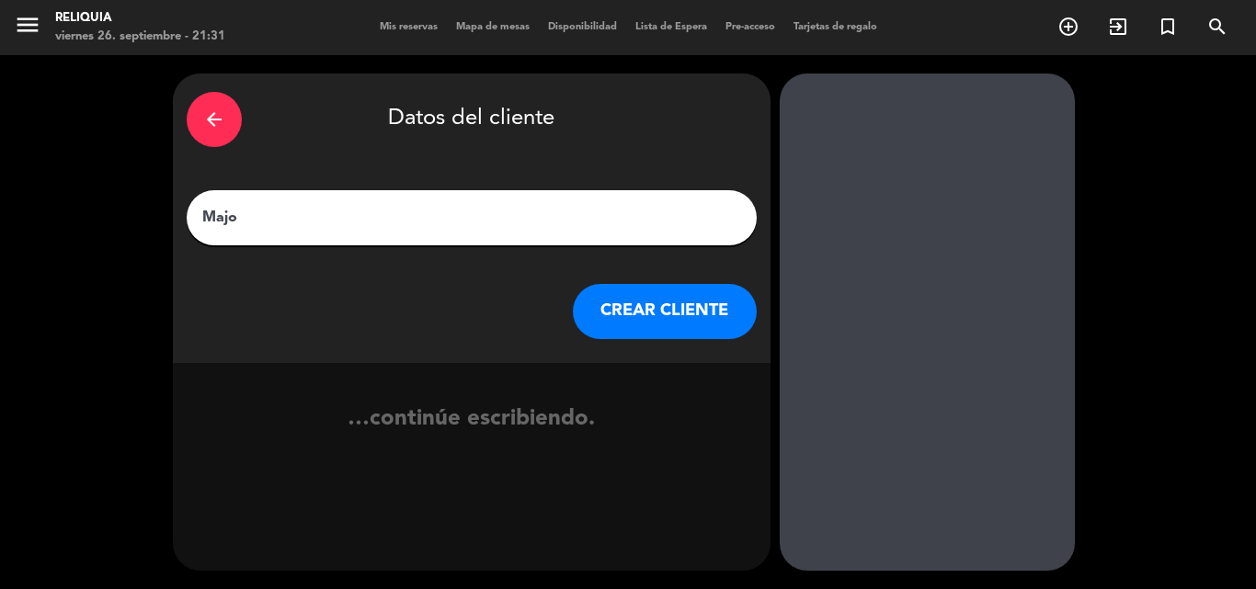
type input "Majo"
click at [698, 311] on button "CREAR CLIENTE" at bounding box center [665, 311] width 184 height 55
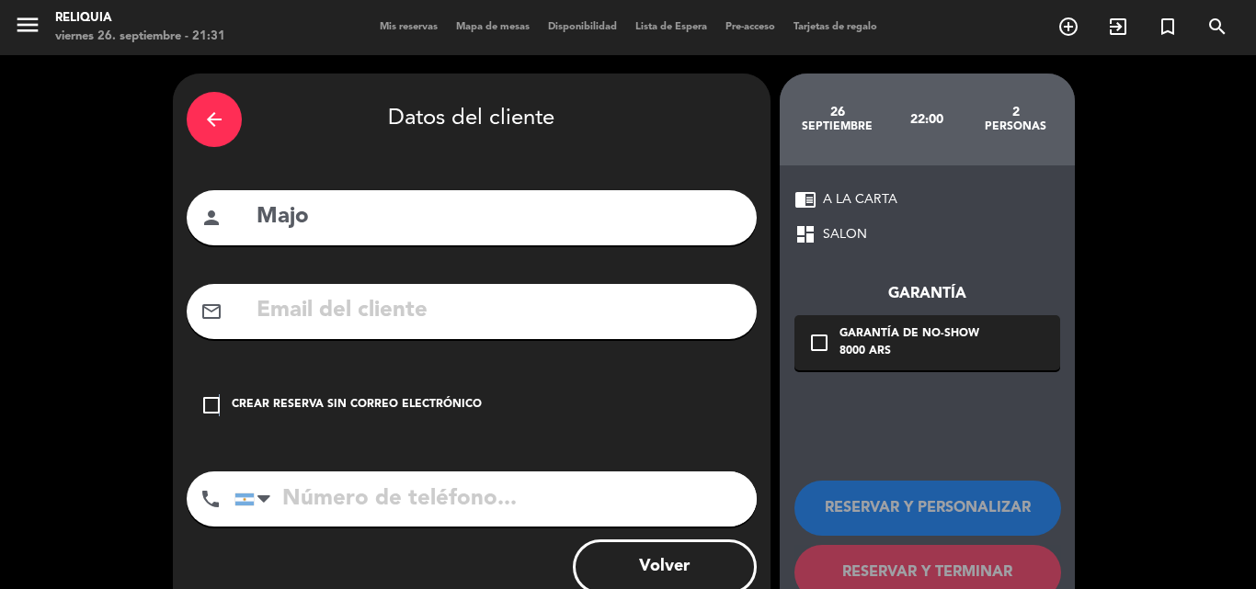
click at [219, 404] on icon "check_box_outline_blank" at bounding box center [211, 406] width 22 height 22
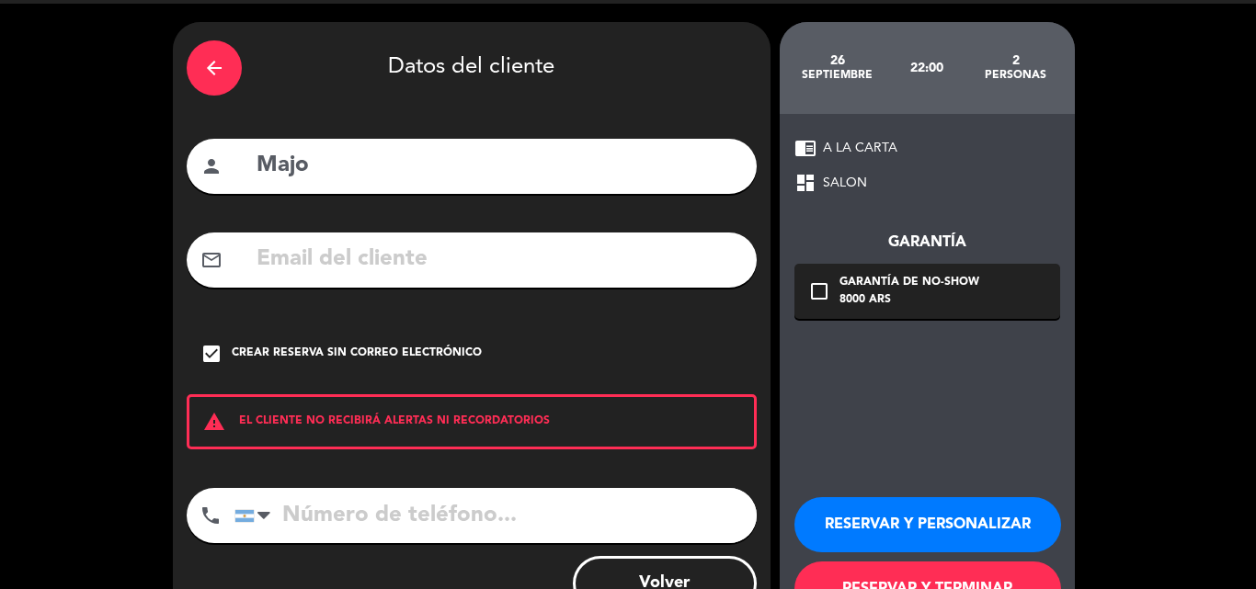
scroll to position [120, 0]
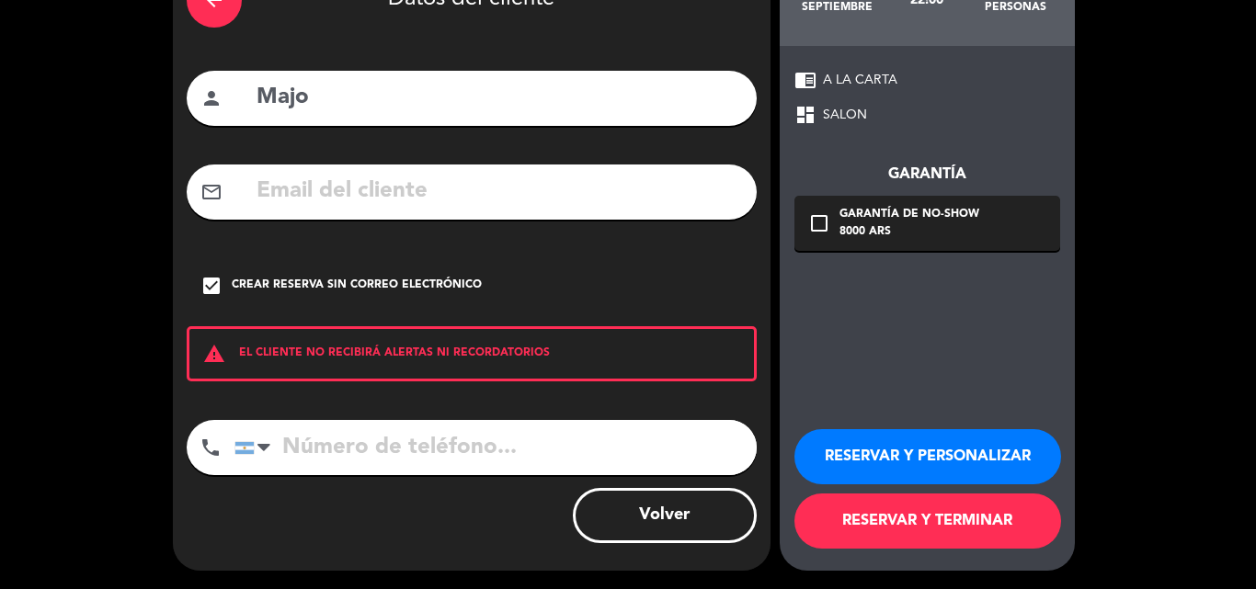
click at [433, 109] on input "Majo" at bounding box center [499, 98] width 488 height 38
click at [977, 513] on button "RESERVAR Y TERMINAR" at bounding box center [928, 521] width 267 height 55
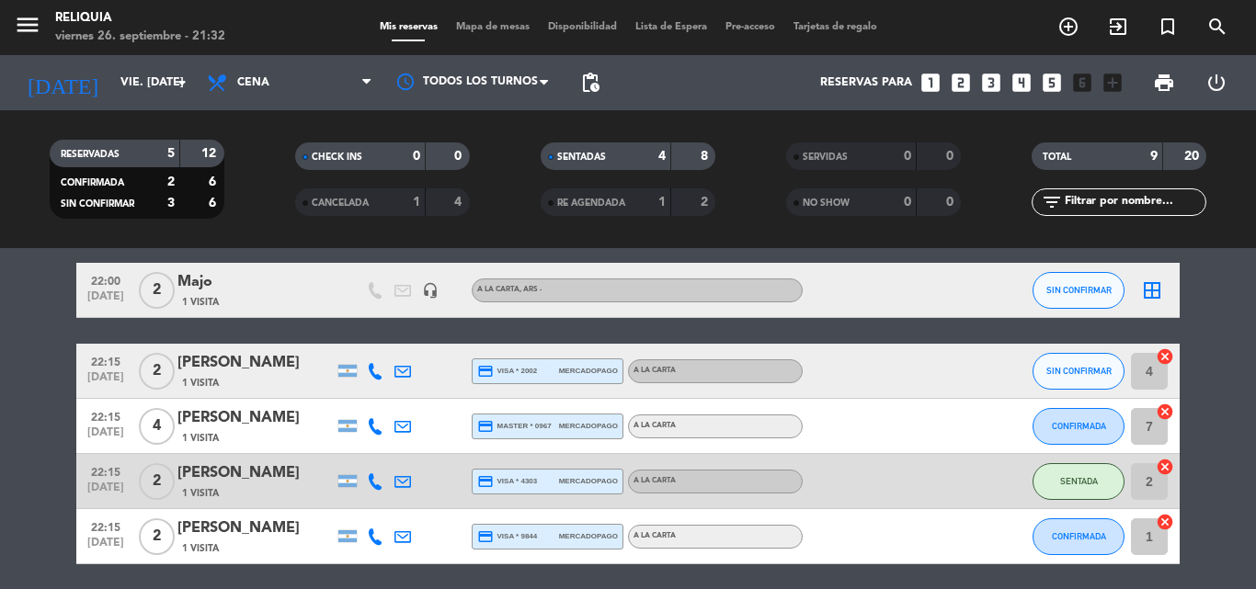
scroll to position [270, 0]
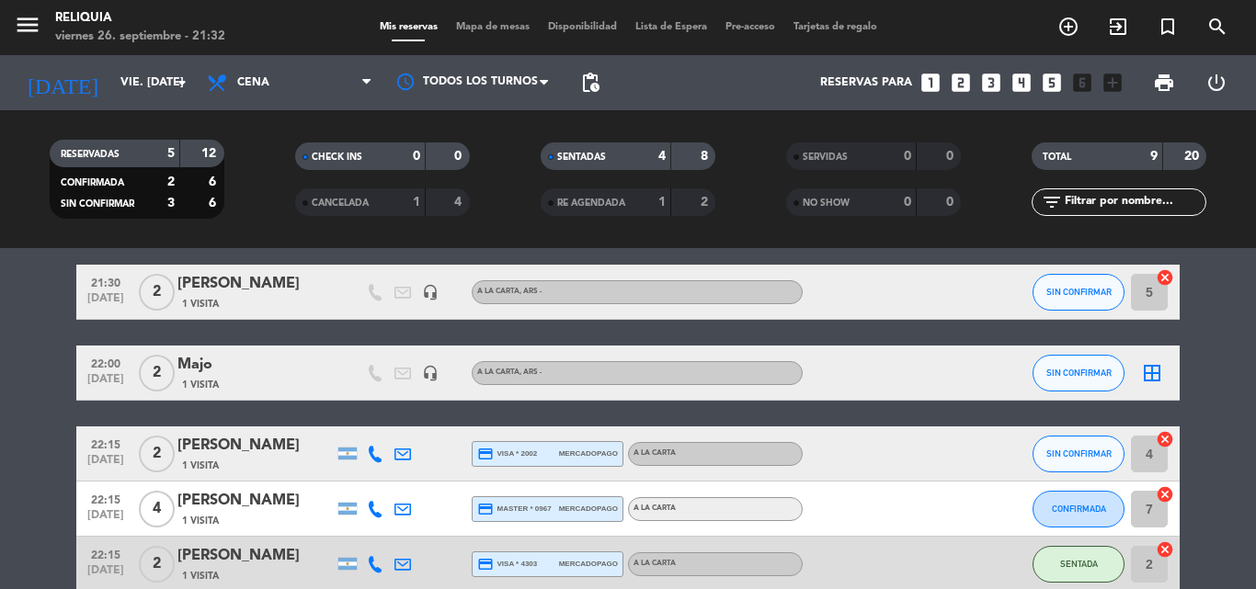
drag, startPoint x: 245, startPoint y: 293, endPoint x: 108, endPoint y: 258, distance: 141.4
click at [108, 258] on div "20:00 [DATE] 2 [PERSON_NAME] 1 Visita credit_card master * 1552 stripe A LA CAR…" at bounding box center [628, 348] width 1104 height 600
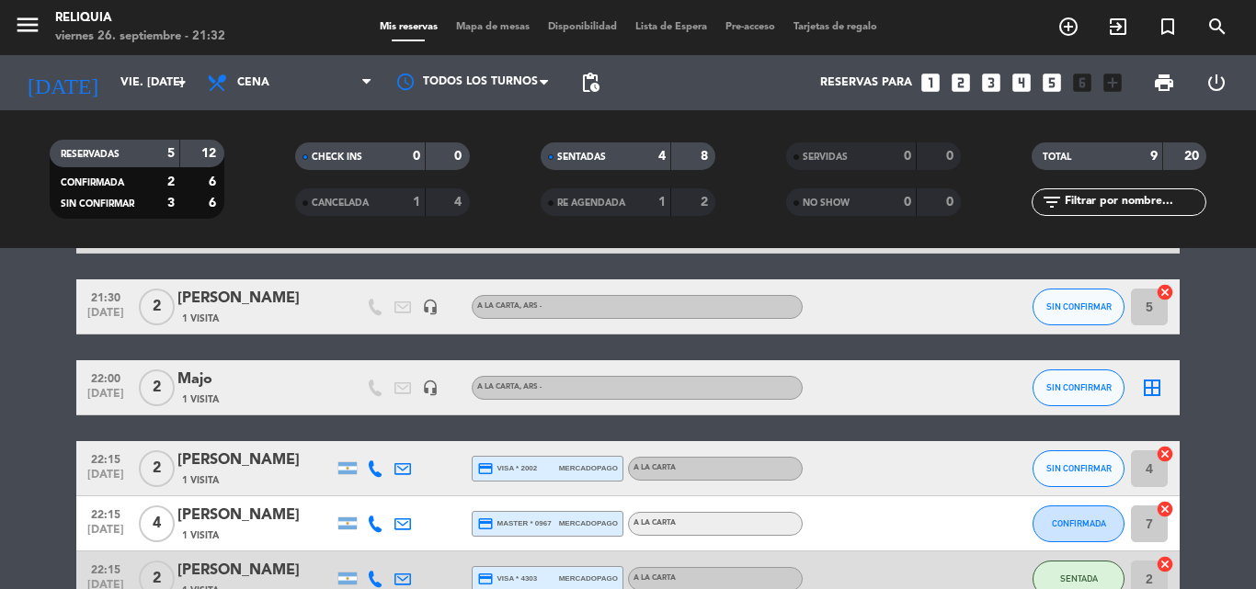
click at [262, 397] on div "1 Visita" at bounding box center [255, 400] width 156 height 16
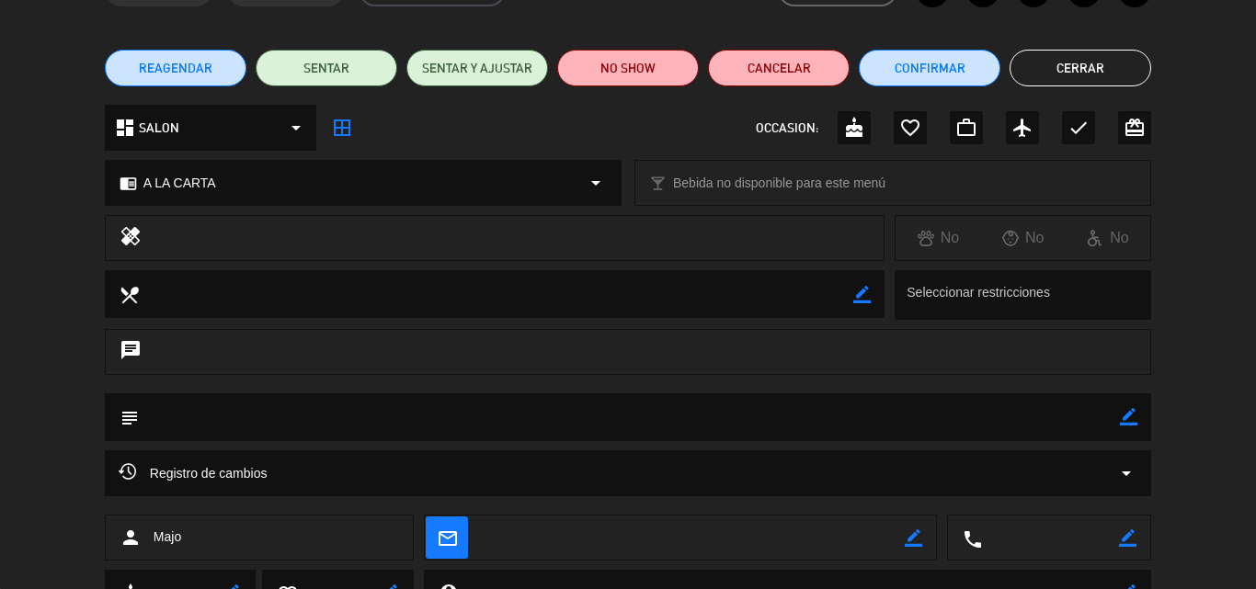
scroll to position [0, 0]
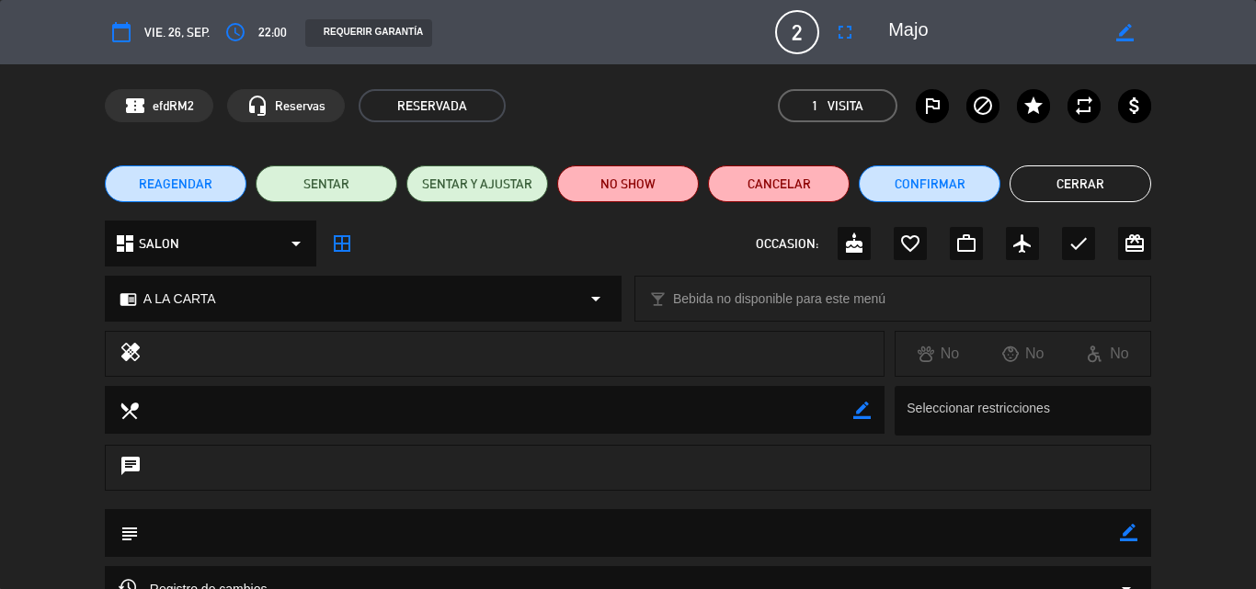
click at [1057, 181] on button "Cerrar" at bounding box center [1081, 184] width 142 height 37
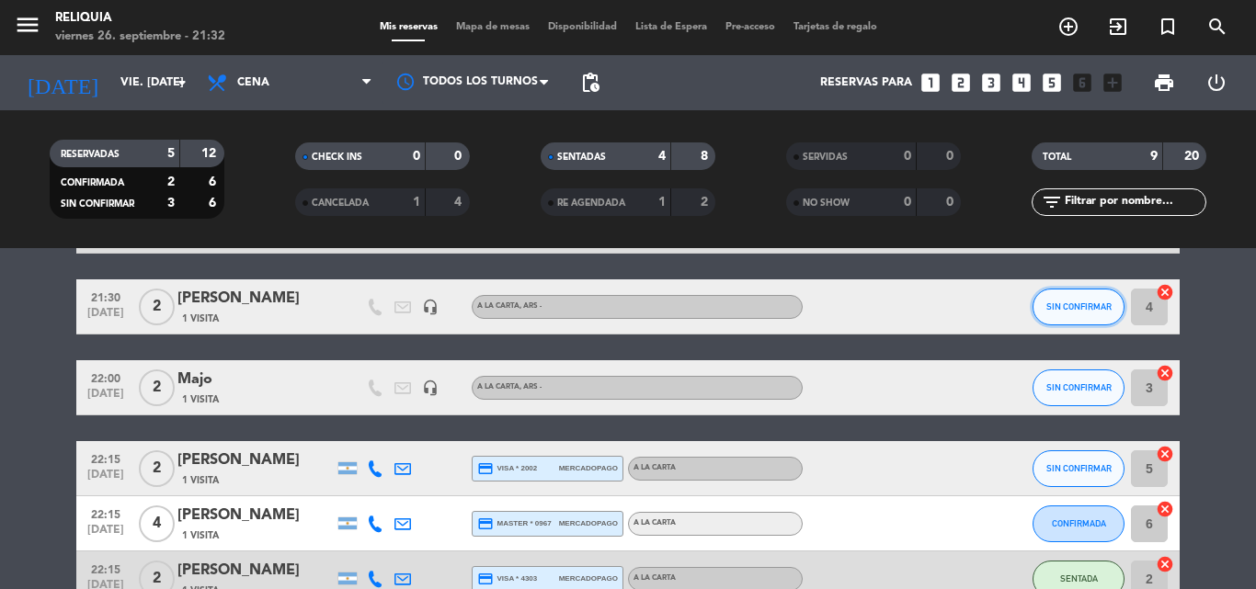
click at [1074, 311] on span "SIN CONFIRMAR" at bounding box center [1079, 307] width 65 height 10
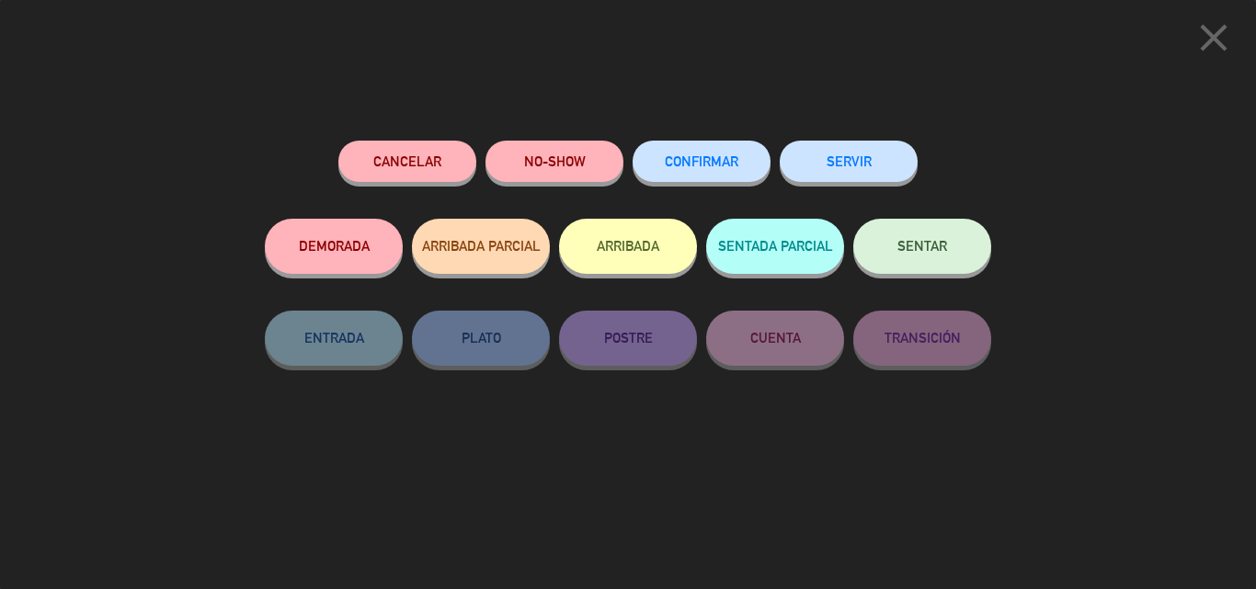
click at [915, 253] on span "SENTAR" at bounding box center [923, 246] width 50 height 16
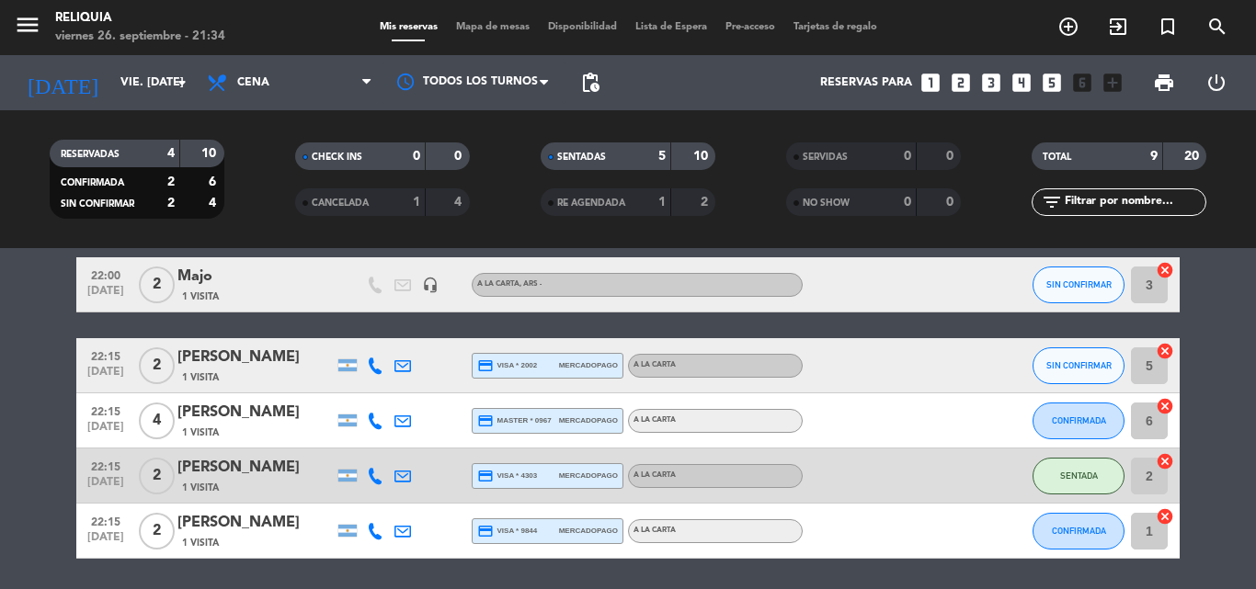
scroll to position [343, 0]
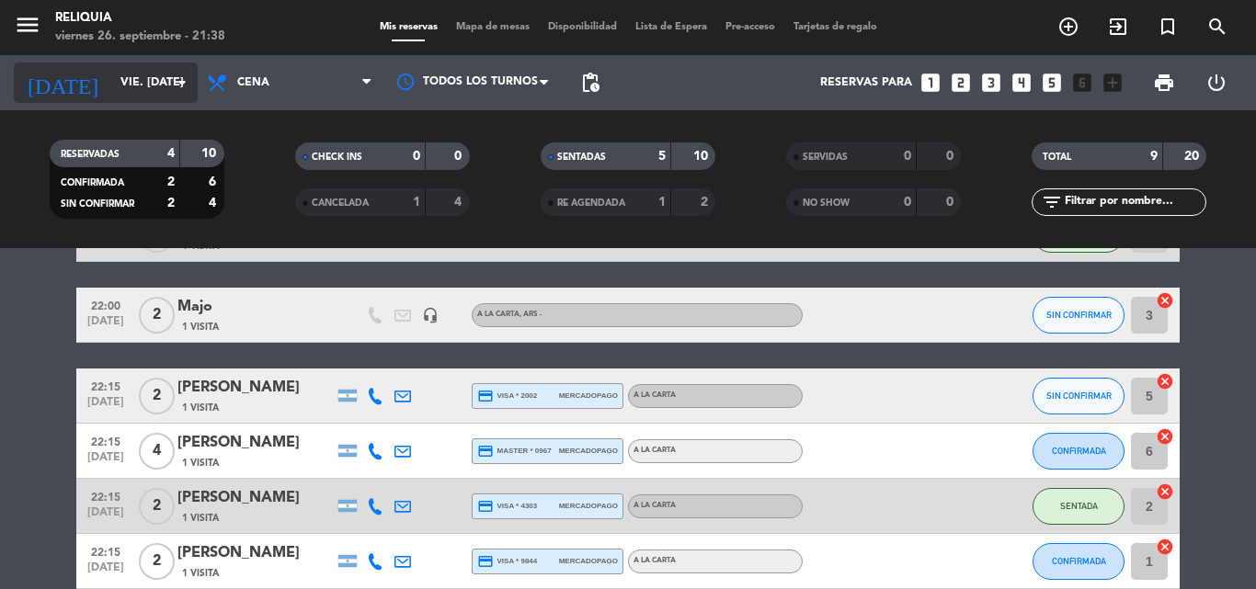
click at [111, 73] on input "vie. [DATE]" at bounding box center [188, 82] width 155 height 31
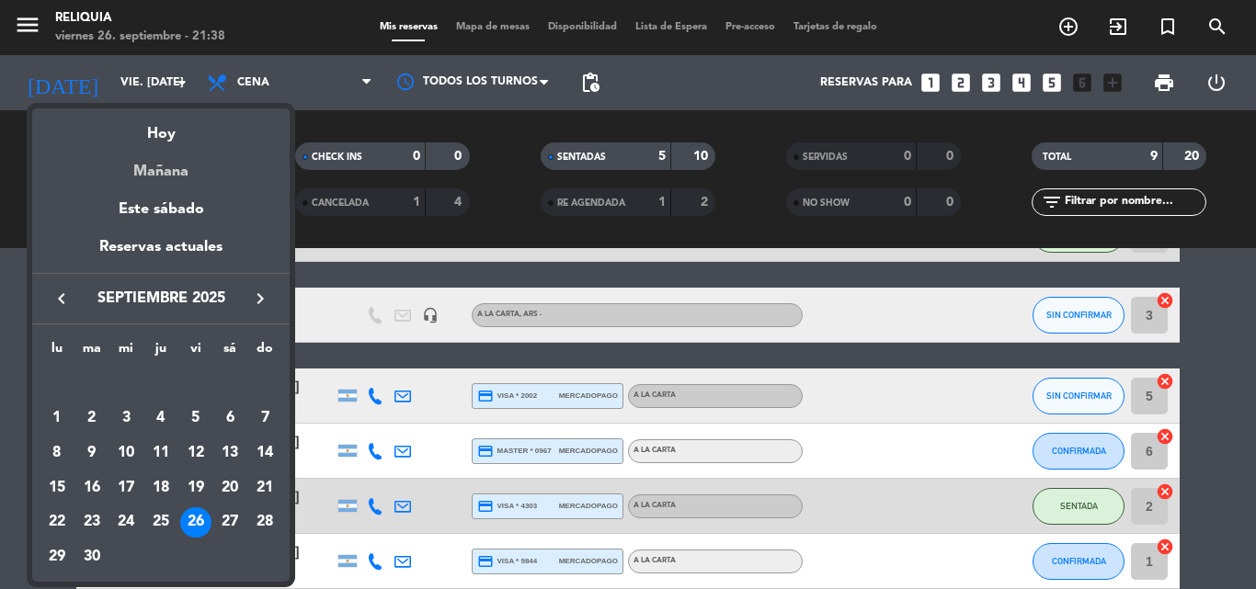
click at [150, 167] on div "Mañana" at bounding box center [160, 165] width 257 height 38
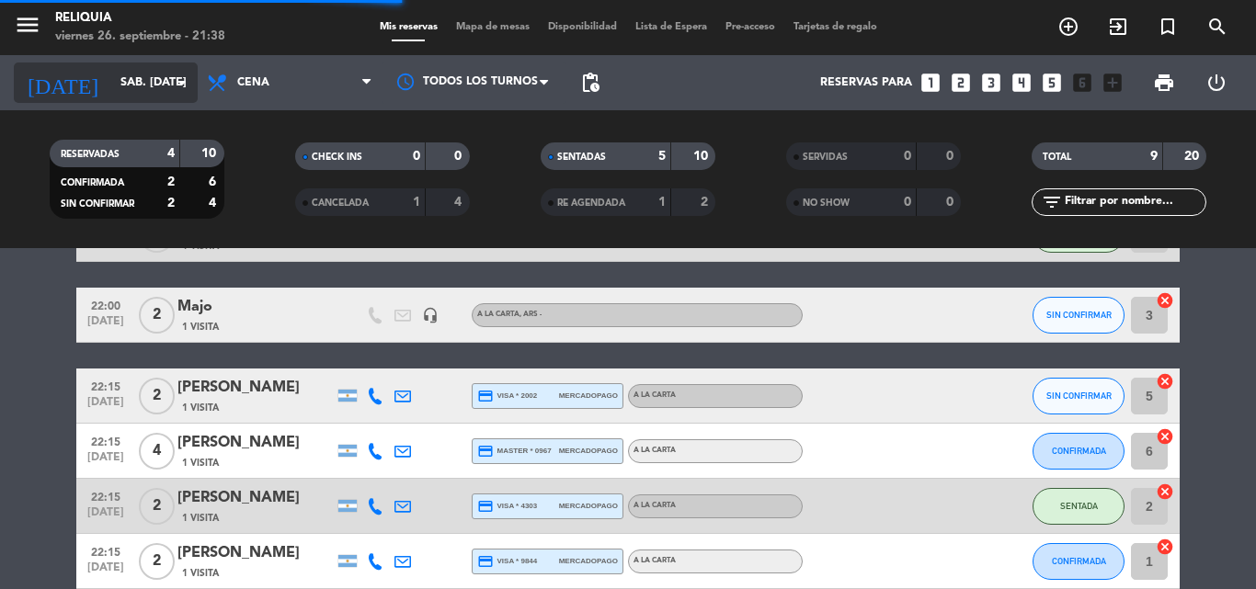
scroll to position [27, 0]
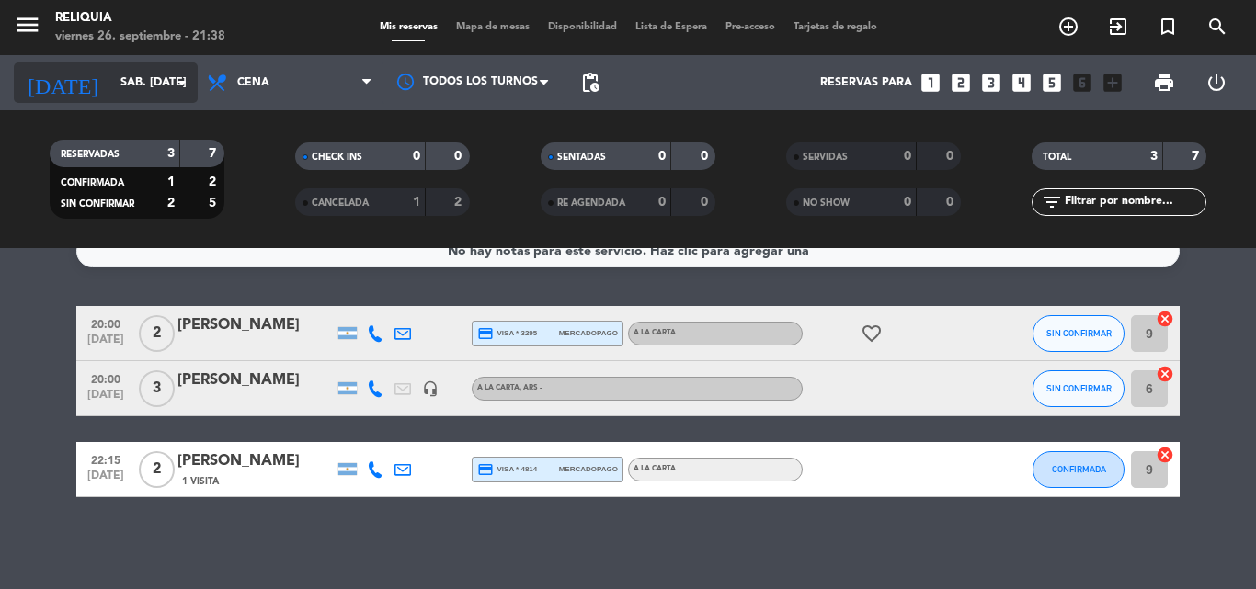
click at [131, 88] on input "sáb. [DATE]" at bounding box center [188, 82] width 155 height 31
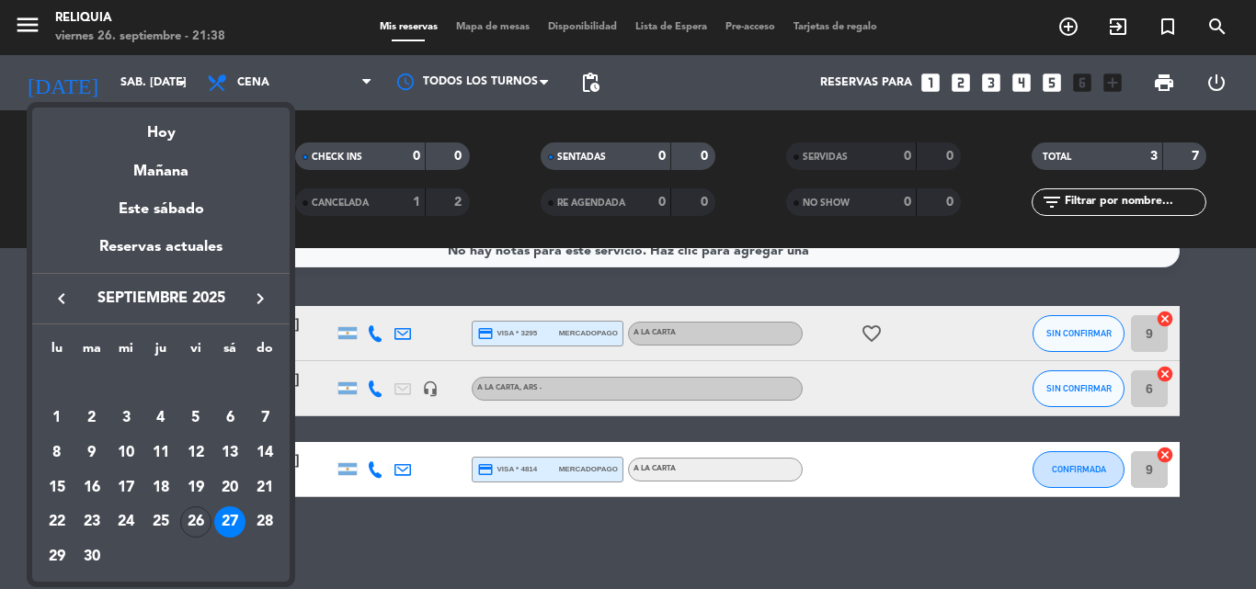
drag, startPoint x: 170, startPoint y: 136, endPoint x: 152, endPoint y: 134, distance: 18.5
click at [163, 136] on div "Hoy" at bounding box center [160, 127] width 257 height 38
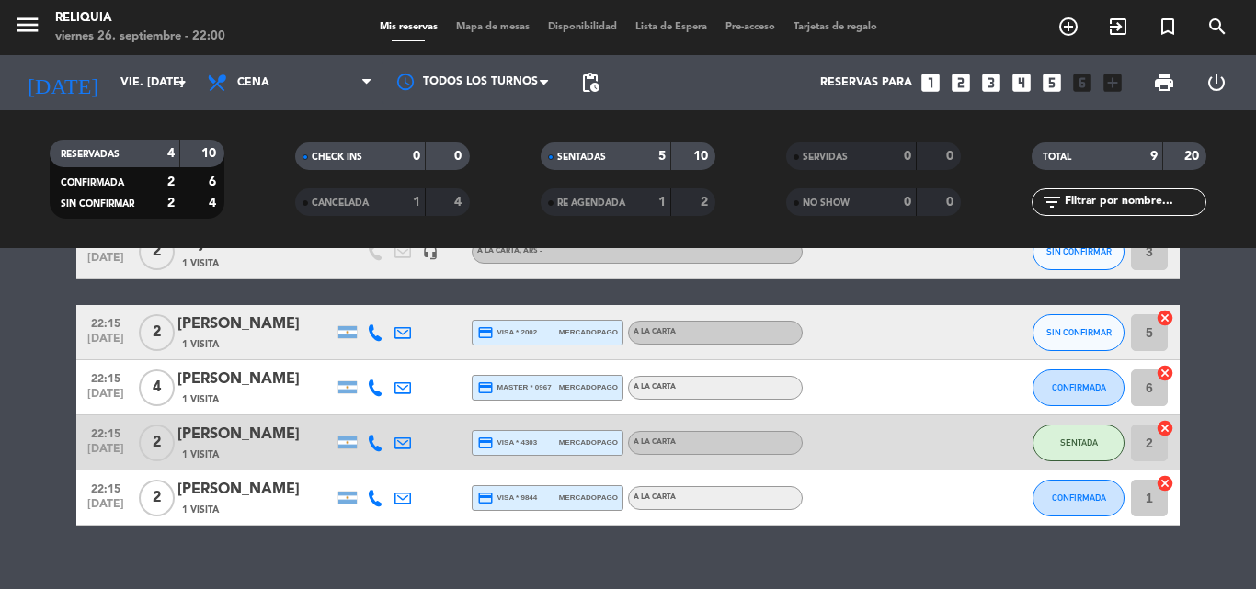
scroll to position [435, 0]
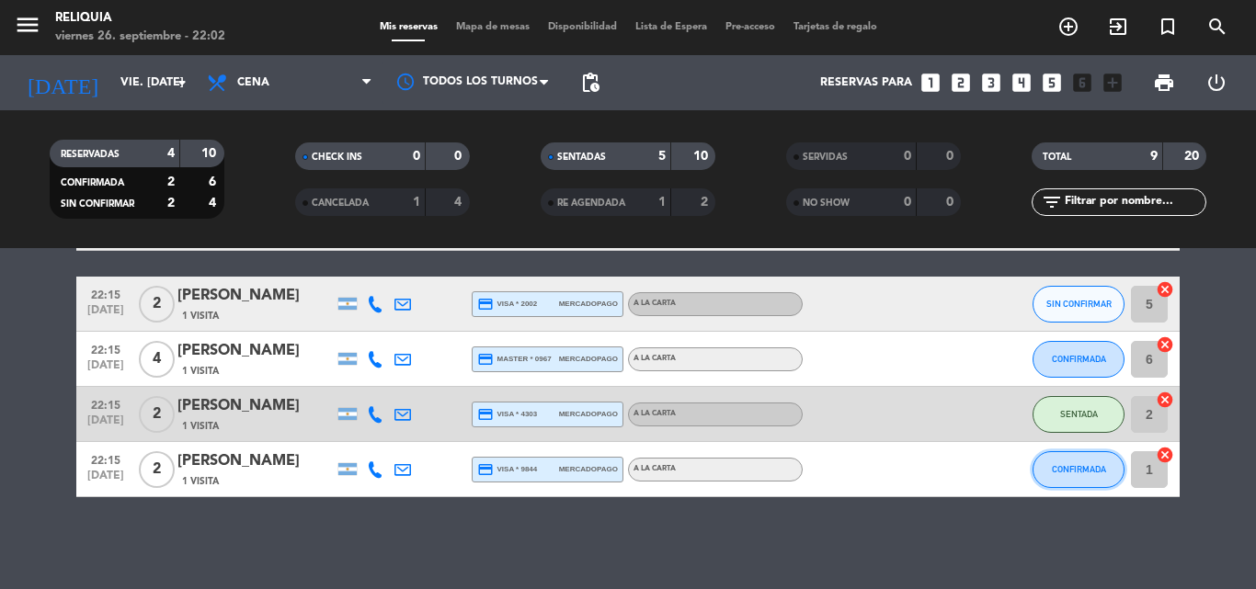
click at [1063, 475] on button "CONFIRMADA" at bounding box center [1079, 470] width 92 height 37
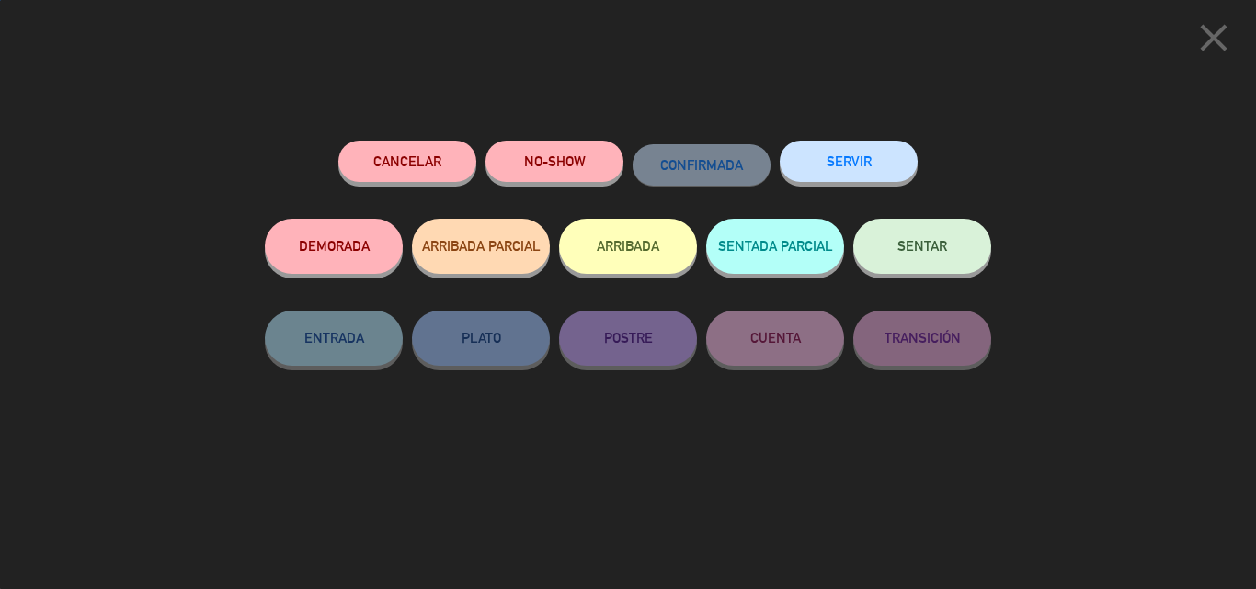
click at [944, 255] on button "SENTAR" at bounding box center [922, 246] width 138 height 55
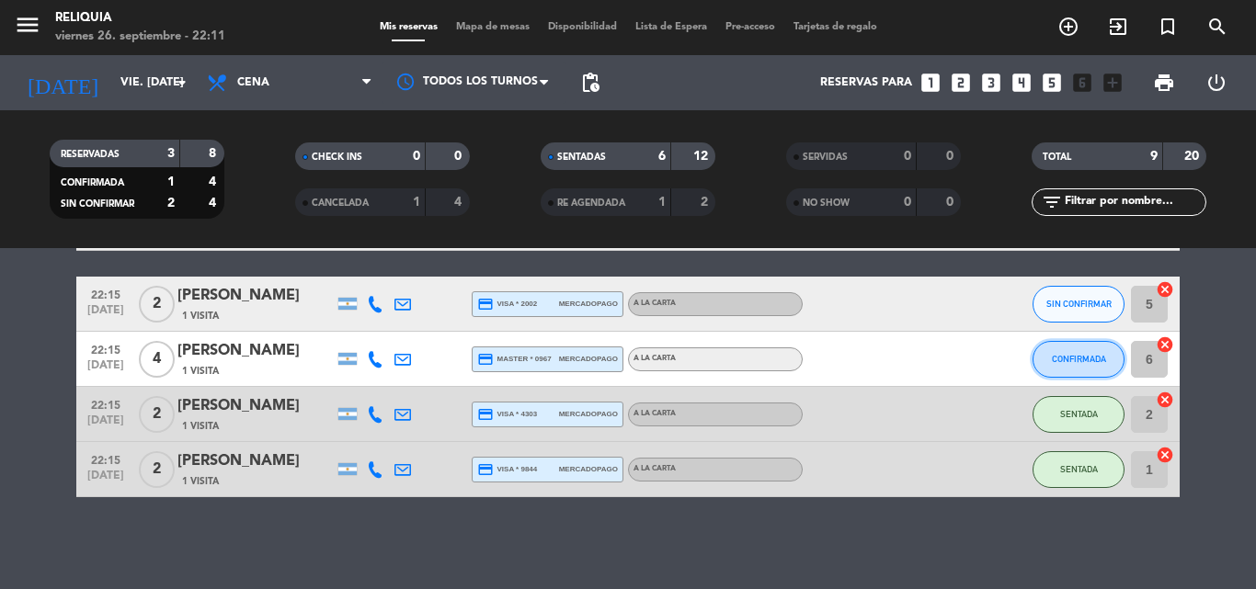
click at [1064, 363] on span "CONFIRMADA" at bounding box center [1079, 359] width 54 height 10
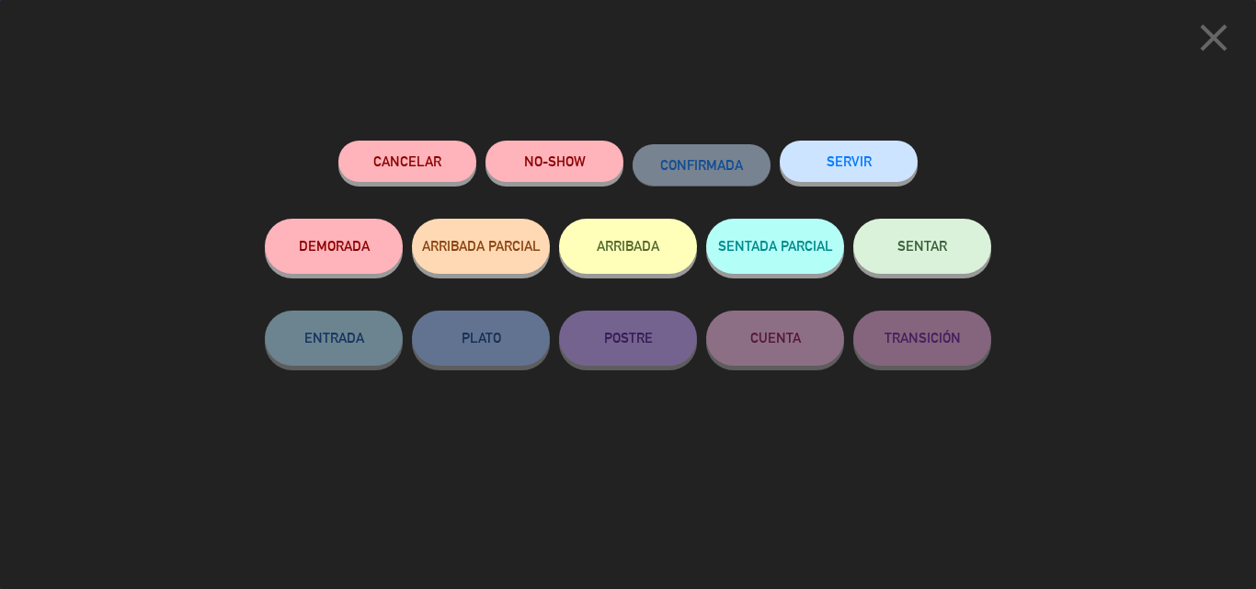
click at [857, 255] on button "SENTAR" at bounding box center [922, 246] width 138 height 55
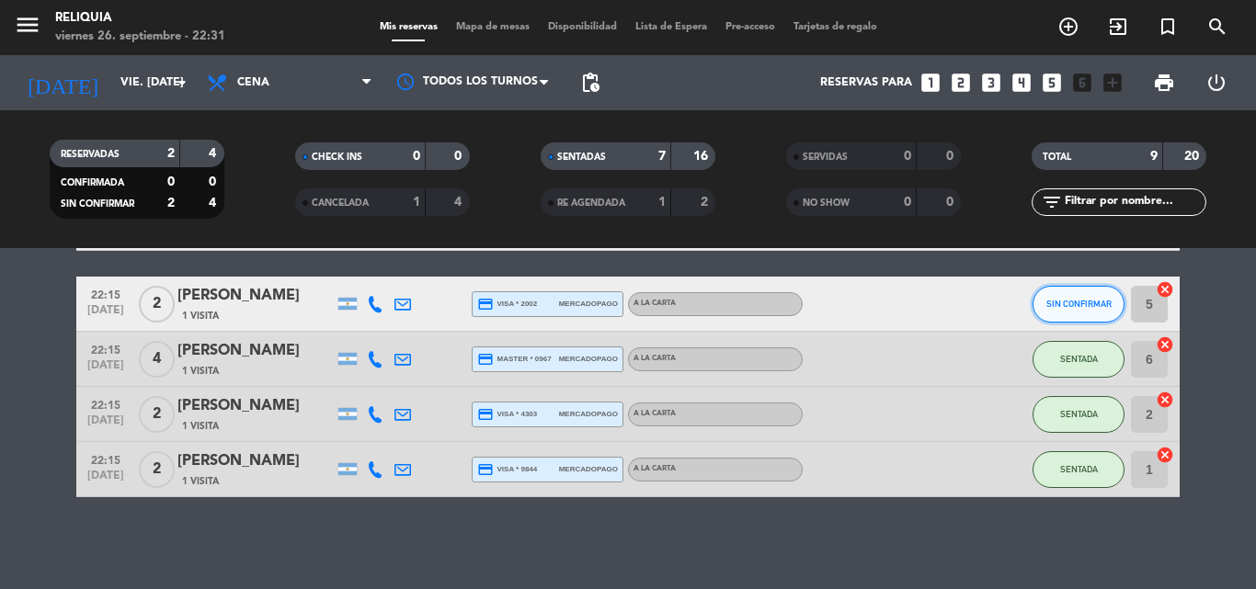
click at [1042, 295] on button "SIN CONFIRMAR" at bounding box center [1079, 304] width 92 height 37
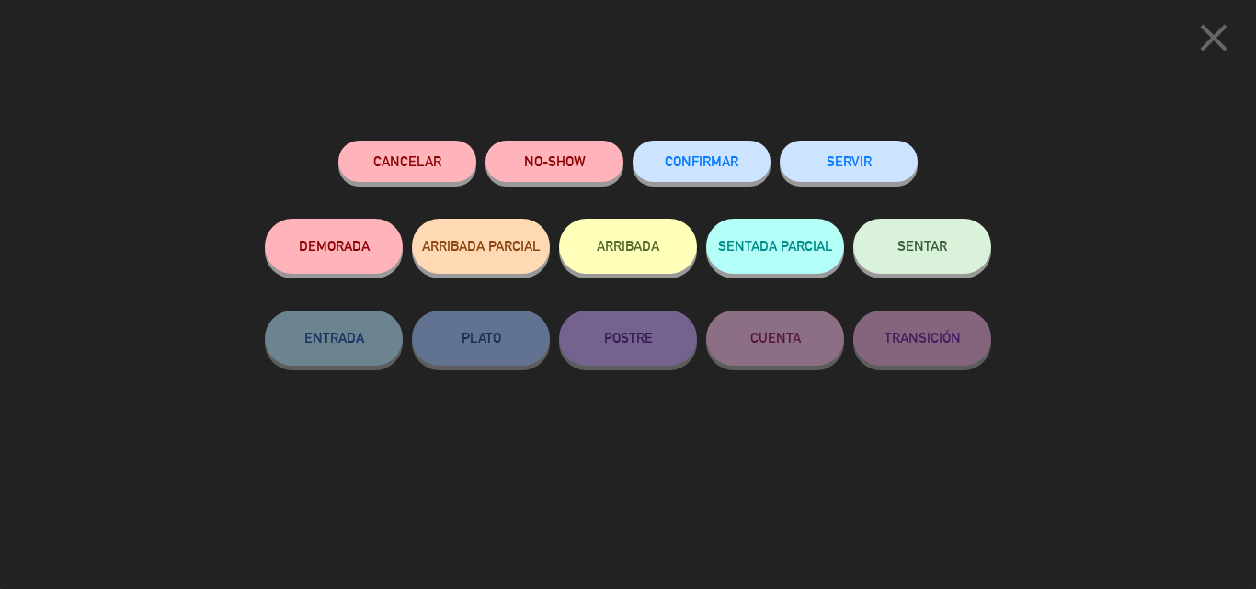
click at [966, 240] on button "SENTAR" at bounding box center [922, 246] width 138 height 55
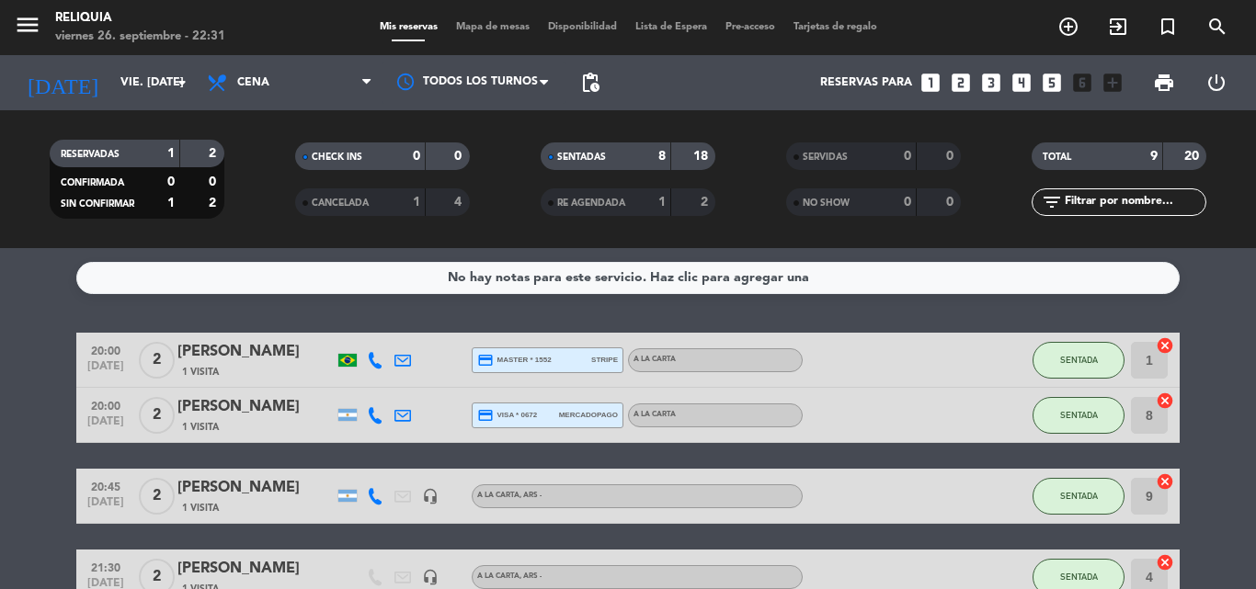
scroll to position [368, 0]
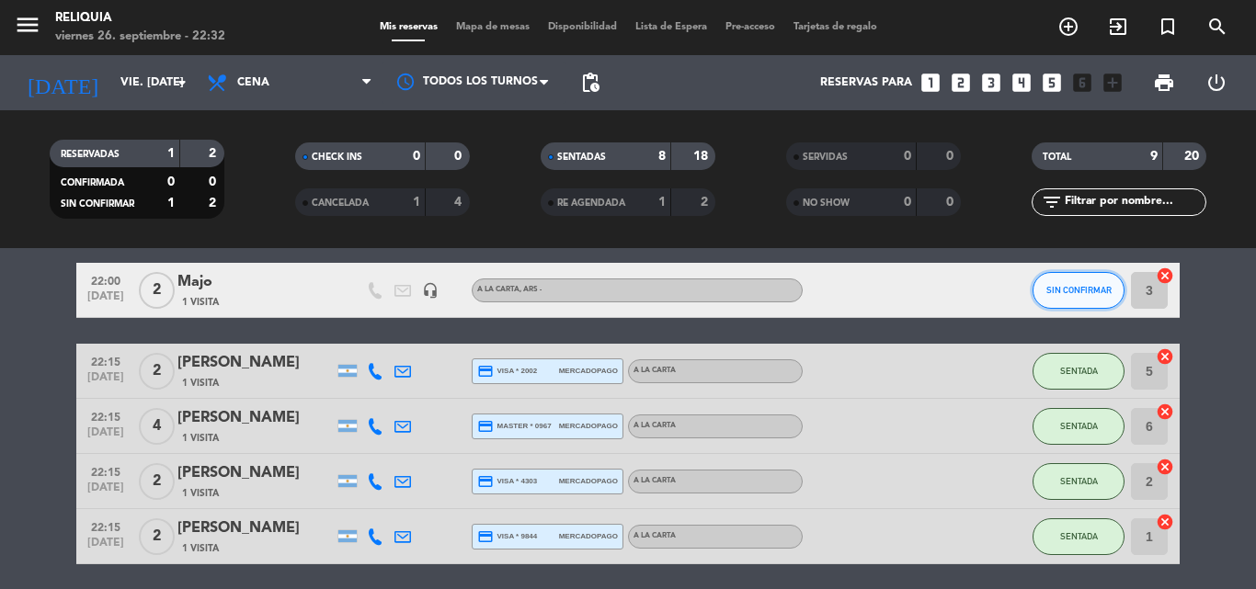
click at [1115, 290] on button "SIN CONFIRMAR" at bounding box center [1079, 290] width 92 height 37
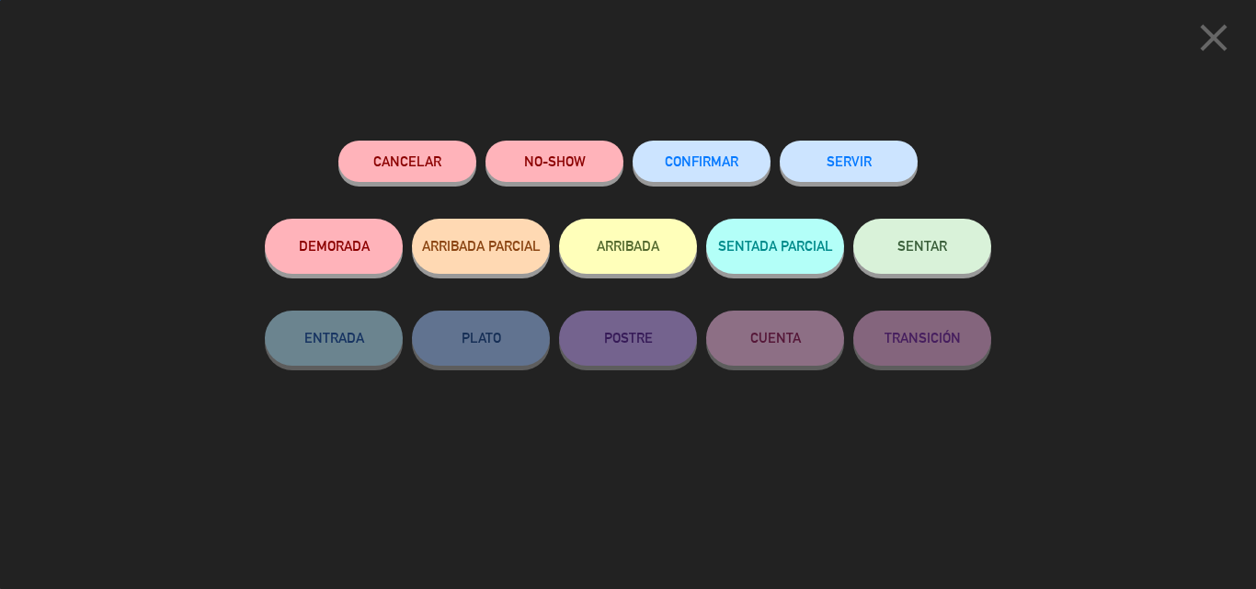
click at [916, 254] on button "SENTAR" at bounding box center [922, 246] width 138 height 55
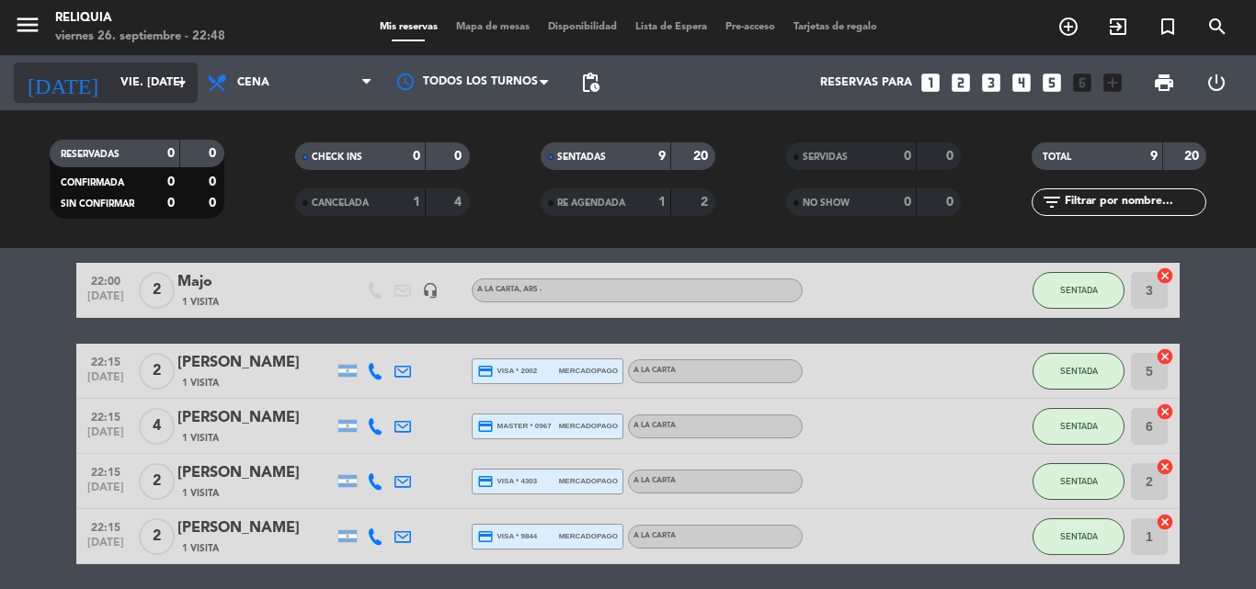
click at [134, 95] on input "vie. [DATE]" at bounding box center [188, 82] width 155 height 31
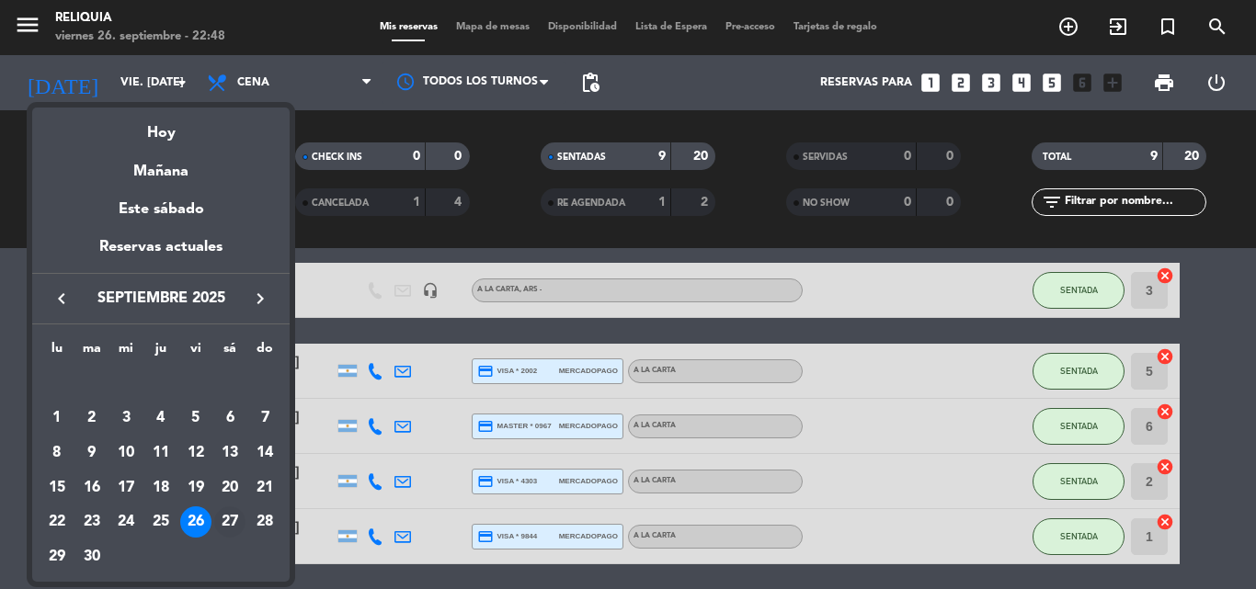
click at [223, 519] on div "27" at bounding box center [229, 522] width 31 height 31
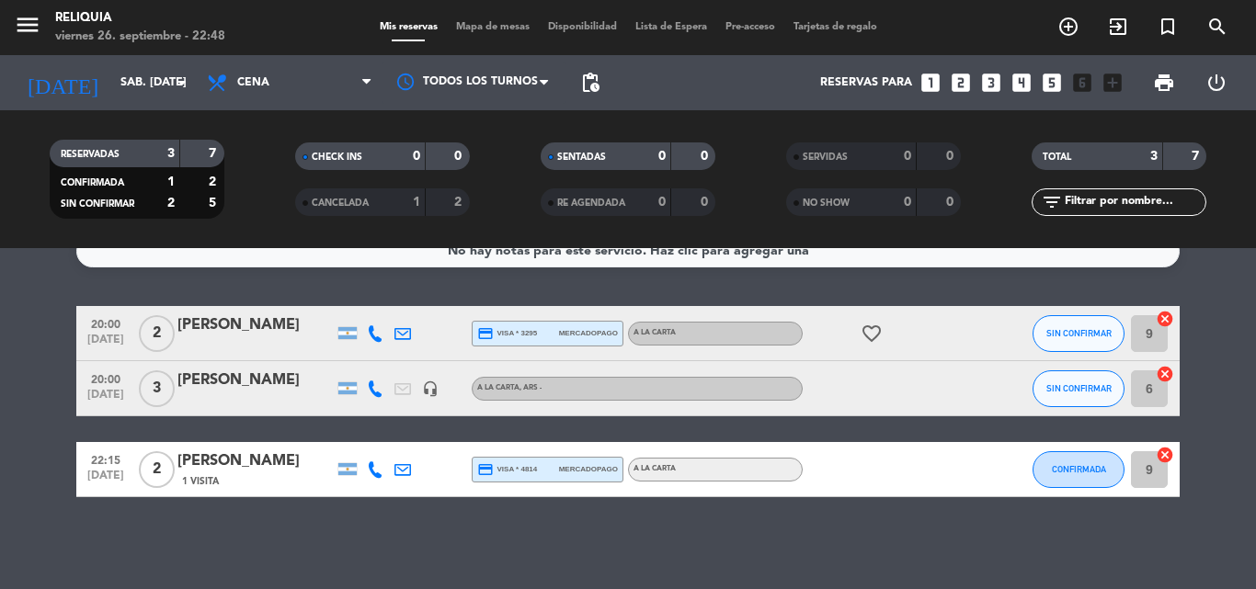
scroll to position [0, 0]
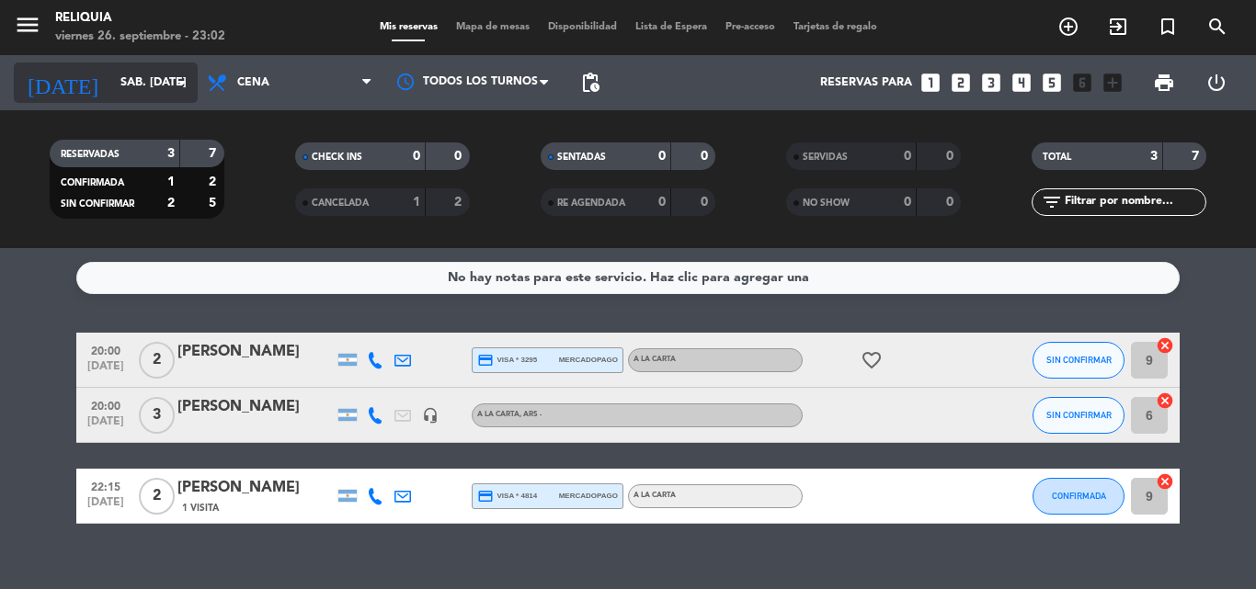
click at [166, 67] on input "sáb. [DATE]" at bounding box center [188, 82] width 155 height 31
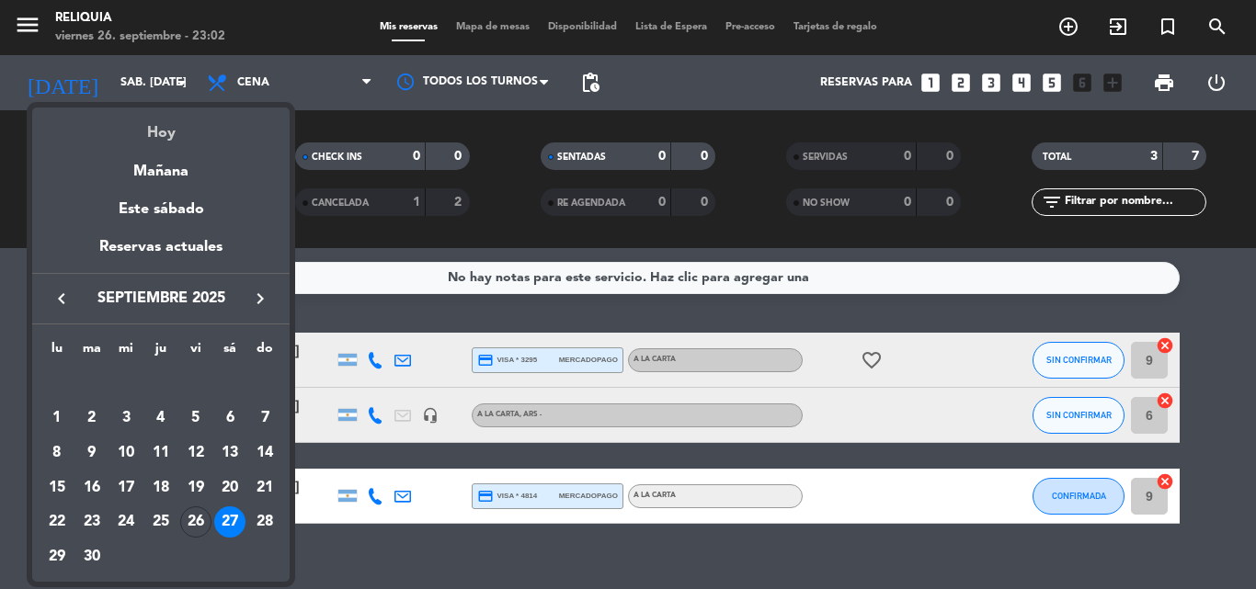
click at [185, 132] on div "Hoy" at bounding box center [160, 127] width 257 height 38
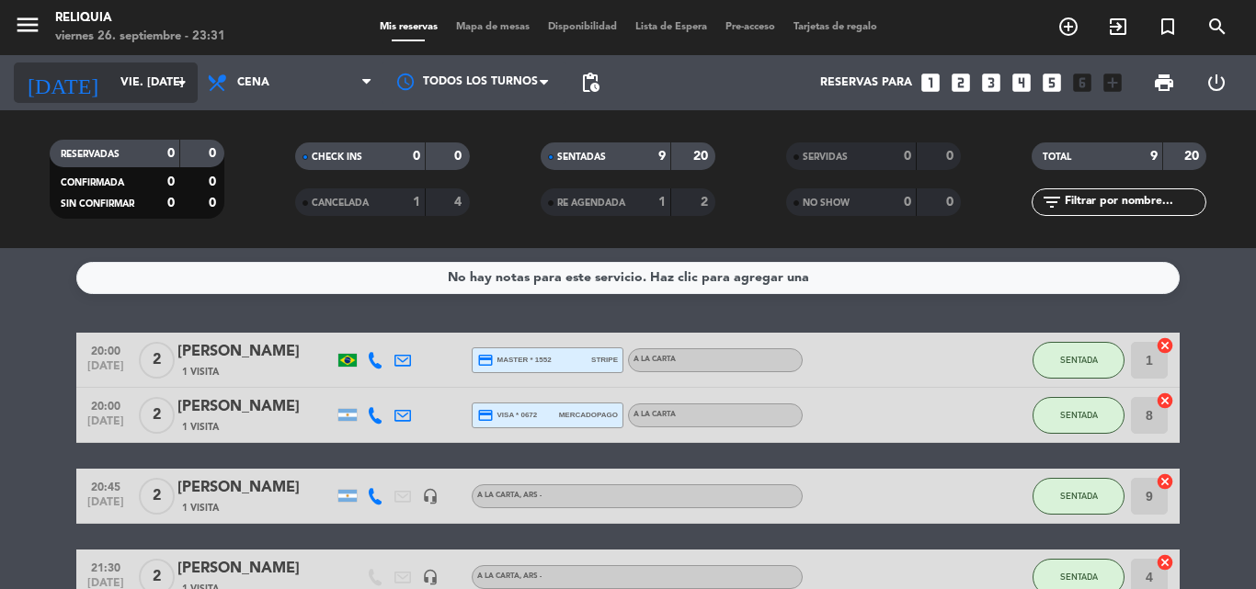
click at [138, 80] on input "vie. [DATE]" at bounding box center [188, 82] width 155 height 31
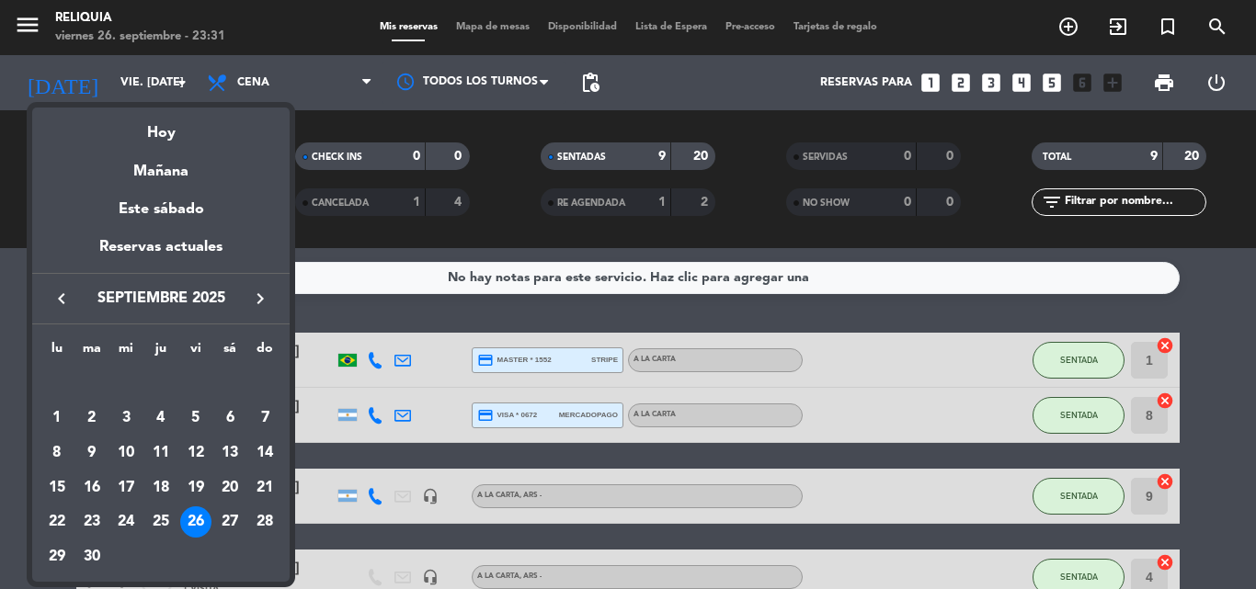
click at [229, 525] on div "27" at bounding box center [229, 522] width 31 height 31
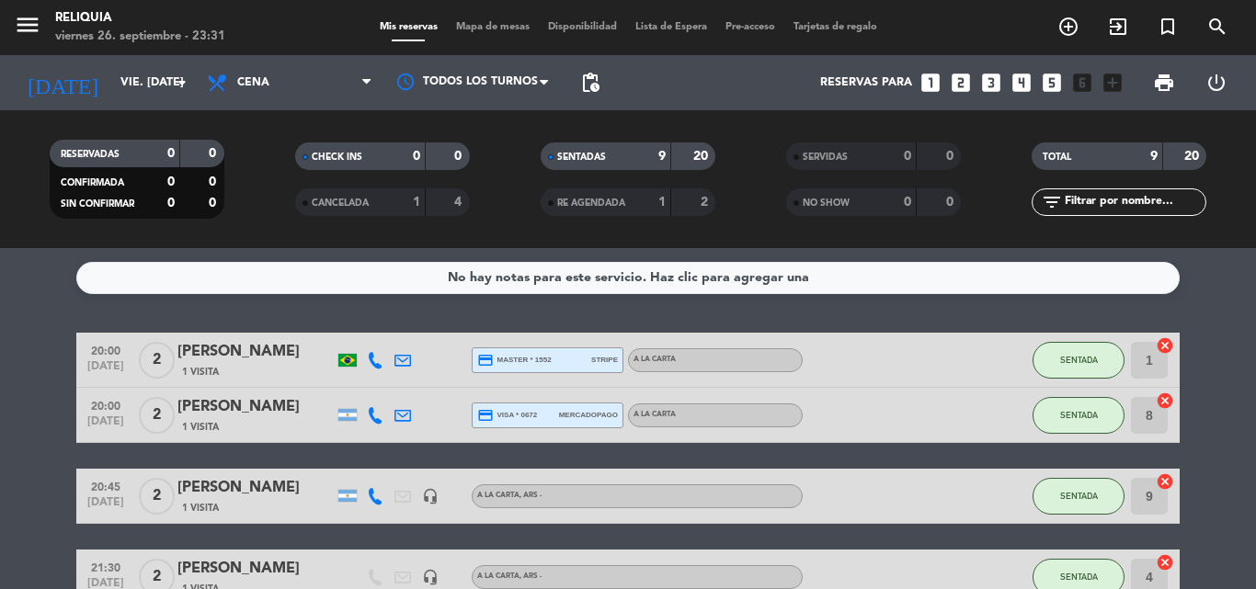
type input "sáb. [DATE]"
